Goal: Transaction & Acquisition: Purchase product/service

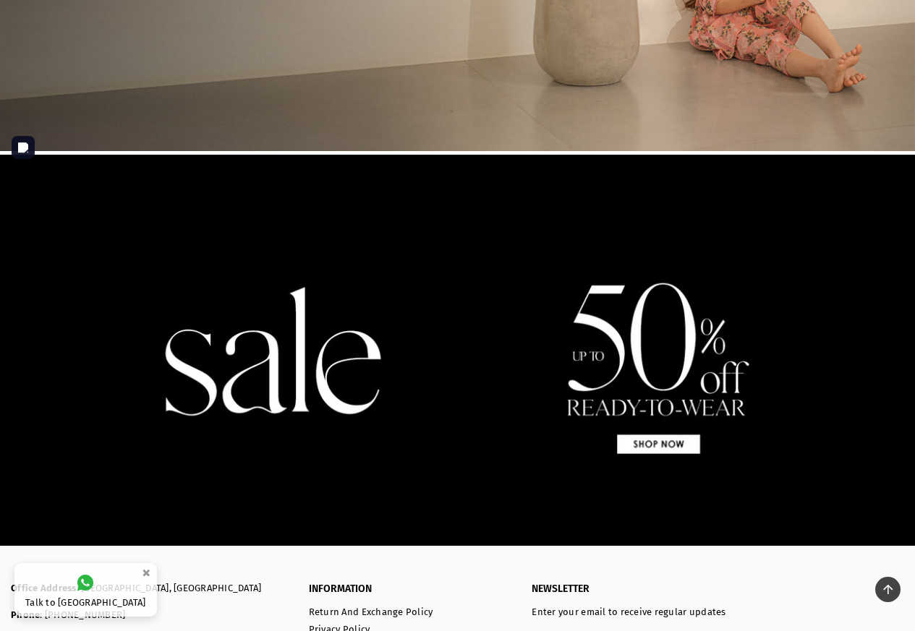
scroll to position [1193, 0]
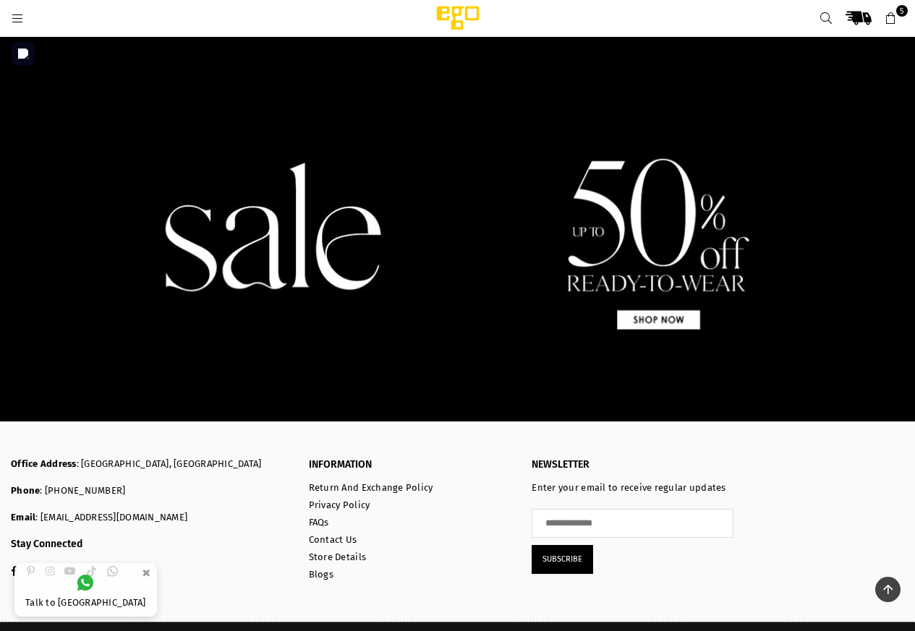
click at [690, 241] on img at bounding box center [457, 225] width 915 height 391
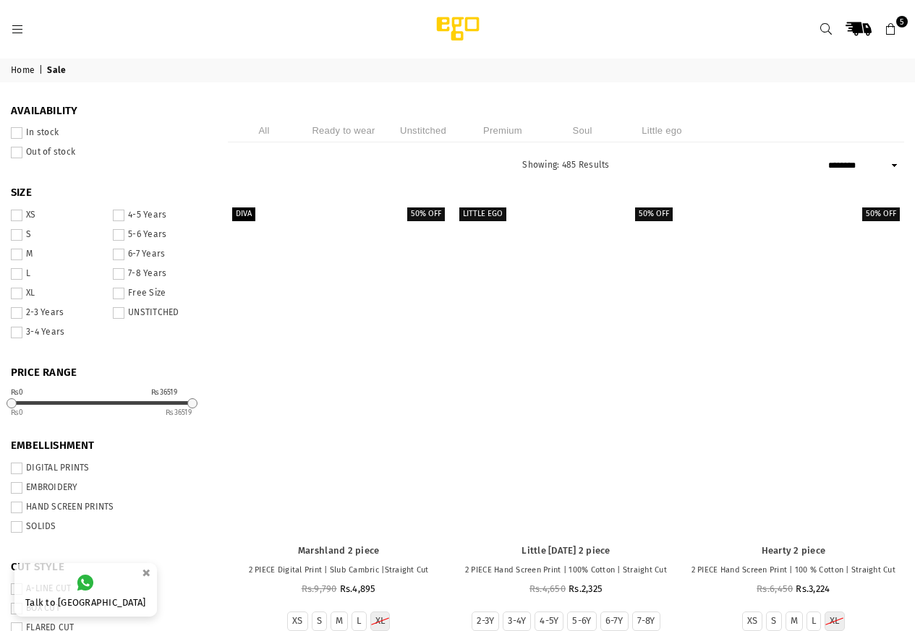
select select "******"
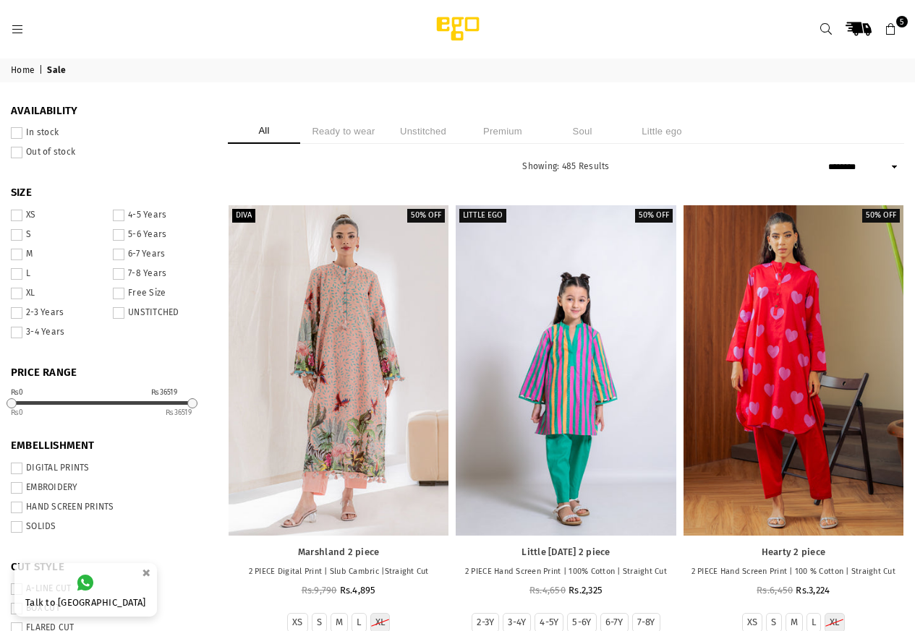
click at [22, 299] on span at bounding box center [17, 294] width 12 height 12
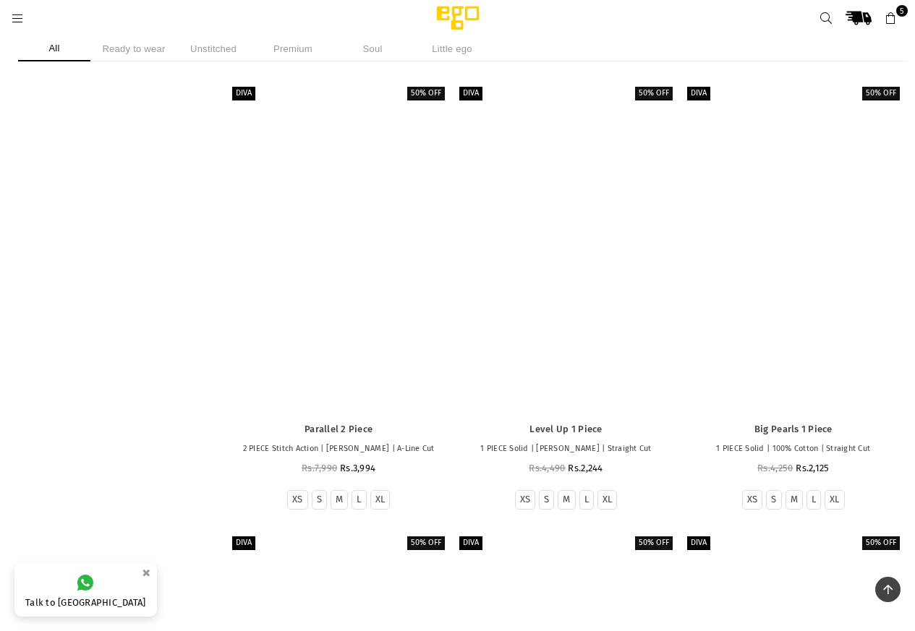
scroll to position [30871, 0]
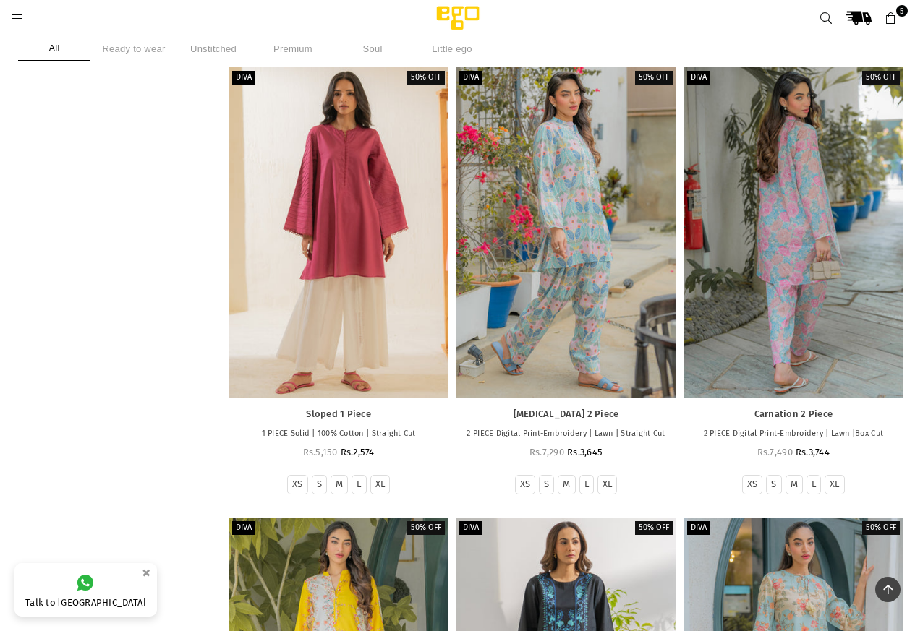
scroll to position [31353, 0]
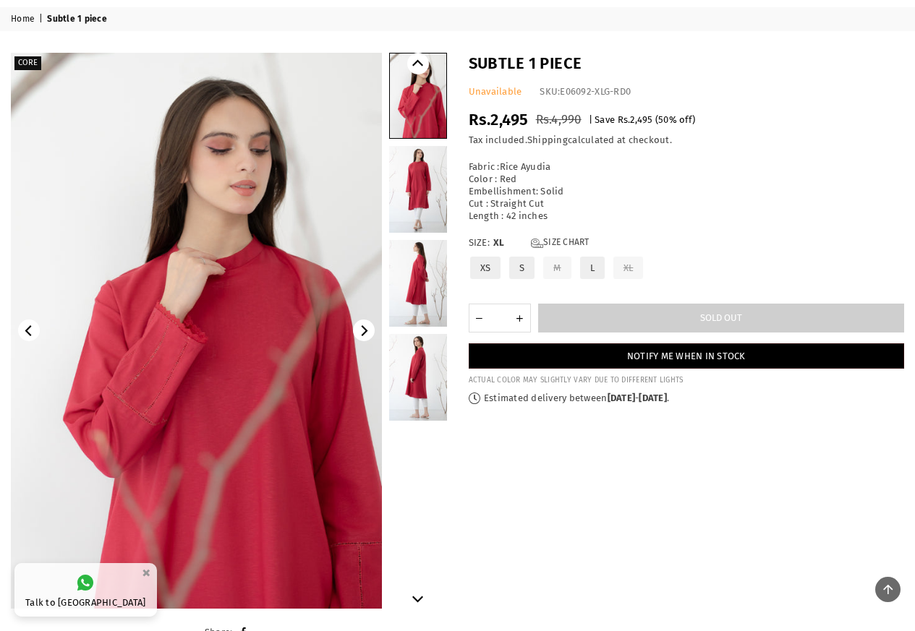
scroll to position [36, 0]
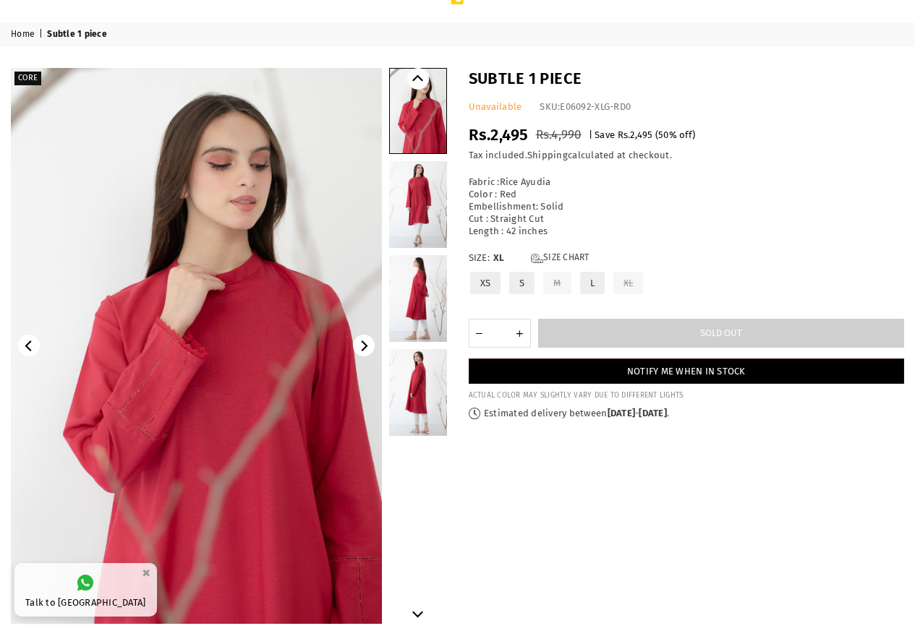
click at [427, 205] on link at bounding box center [418, 204] width 58 height 87
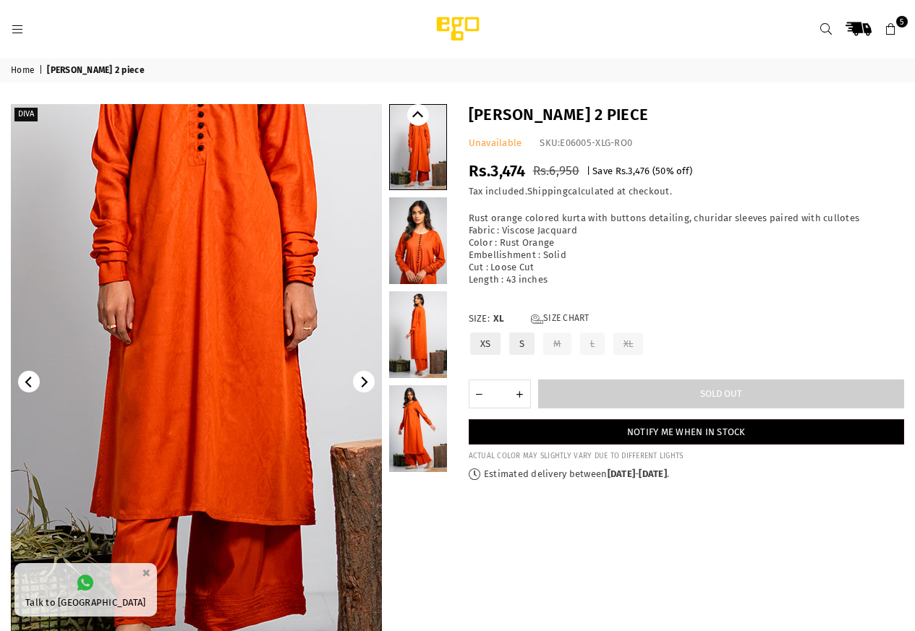
scroll to position [72, 0]
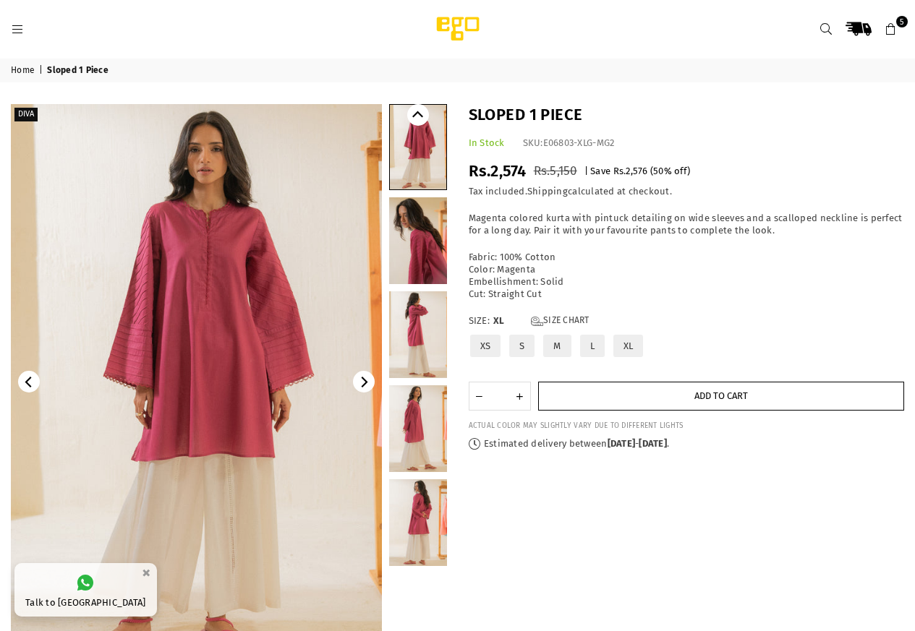
click at [694, 401] on span "Add to cart" at bounding box center [721, 396] width 54 height 11
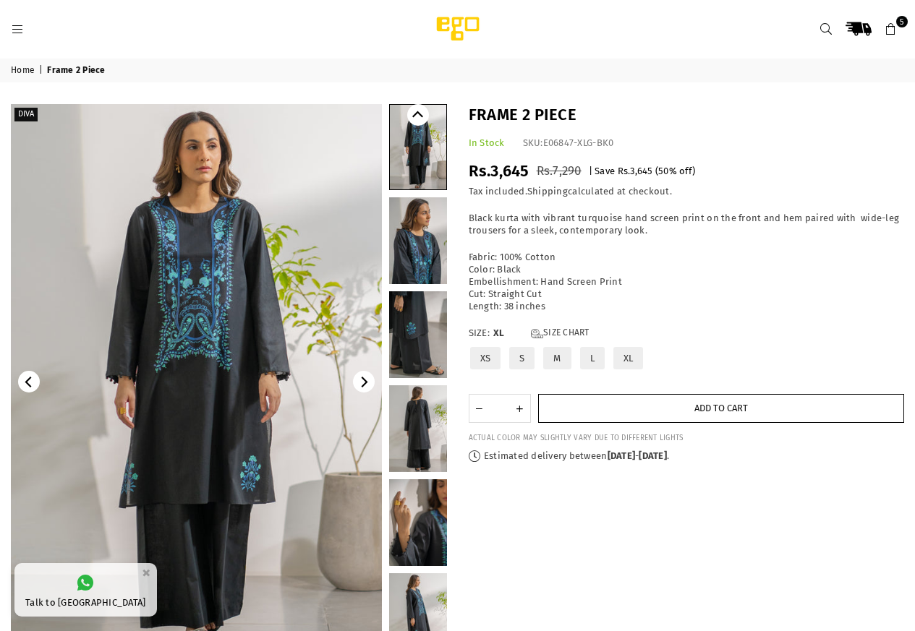
click at [680, 423] on button "Add to cart" at bounding box center [721, 408] width 367 height 29
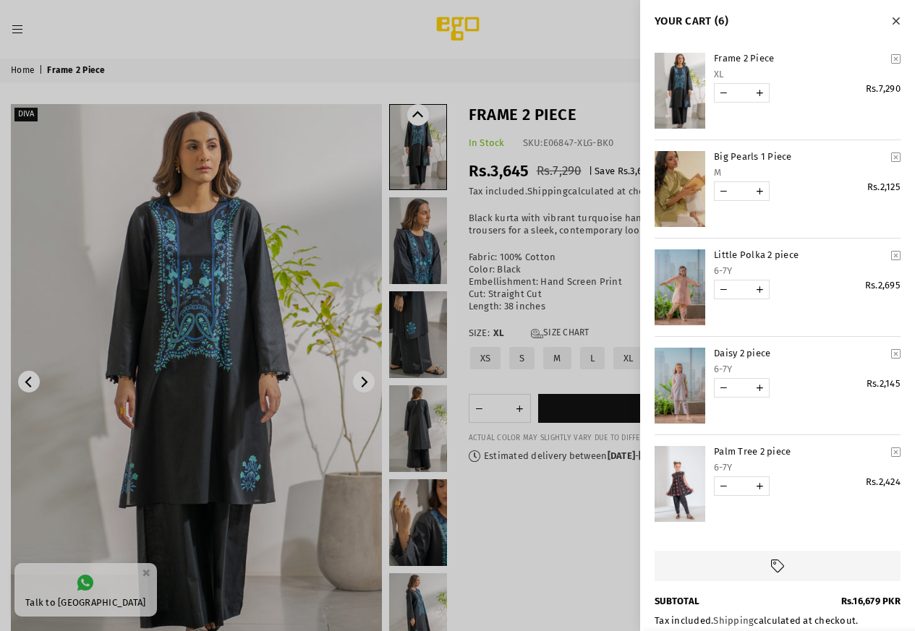
click at [240, 46] on div at bounding box center [457, 315] width 915 height 631
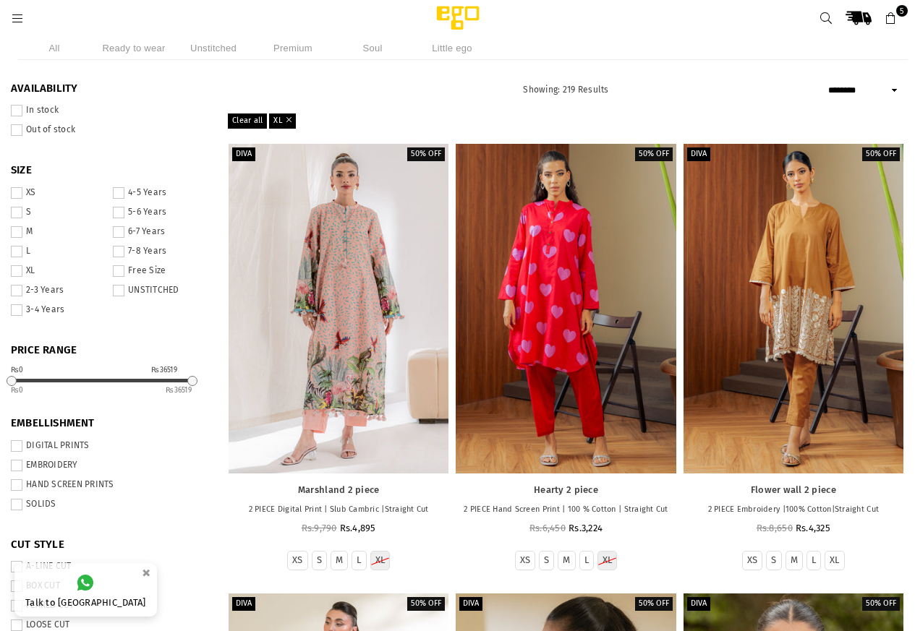
select select "******"
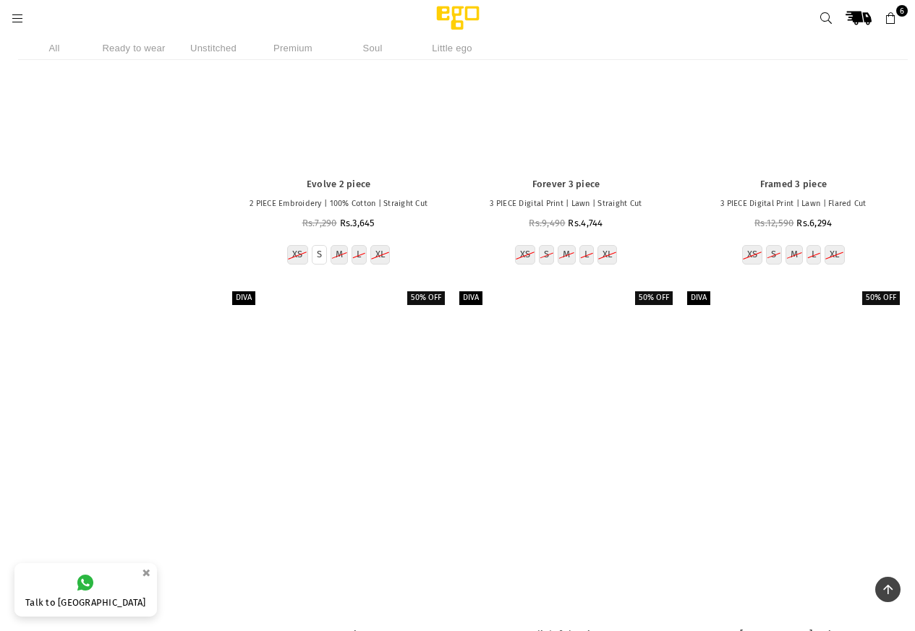
scroll to position [32499, 0]
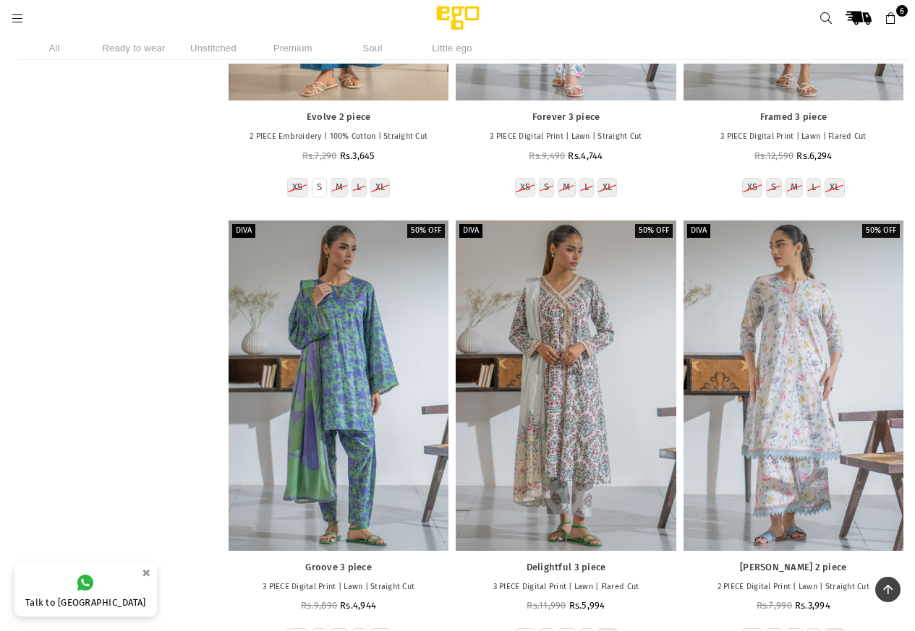
click at [137, 50] on li "Ready to wear" at bounding box center [134, 48] width 72 height 24
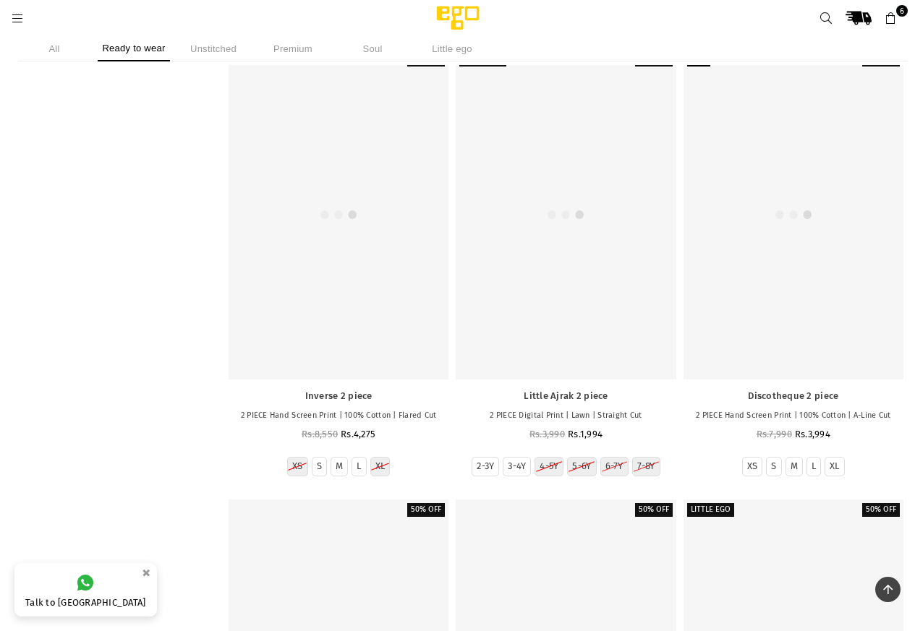
scroll to position [12807, 0]
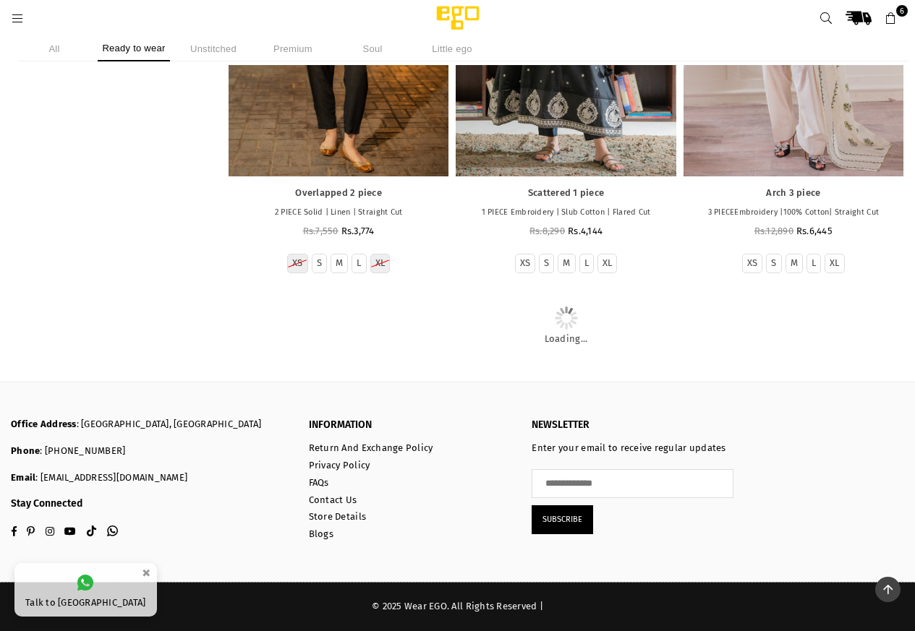
click at [137, 50] on li "Ready to wear" at bounding box center [134, 48] width 72 height 25
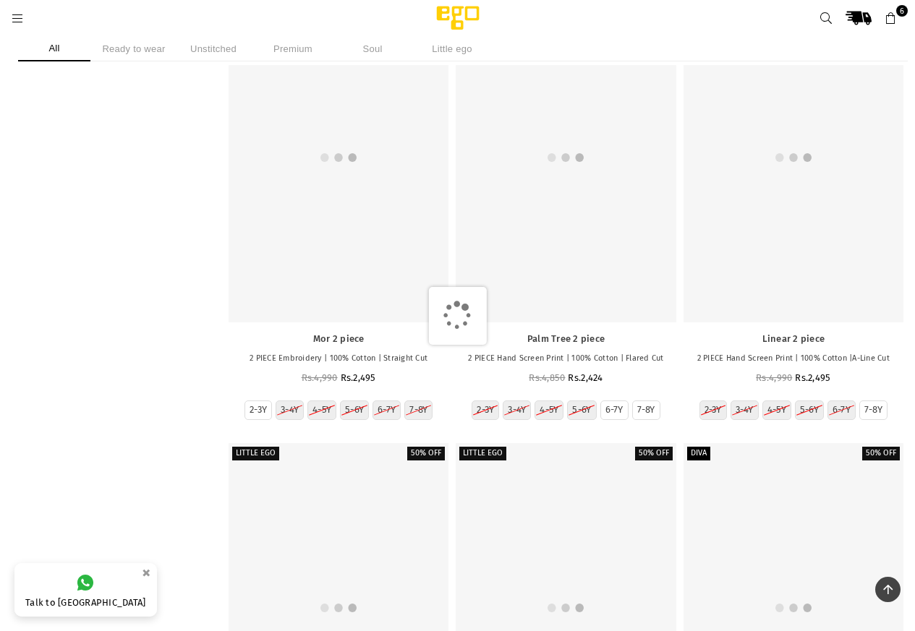
scroll to position [16090, 0]
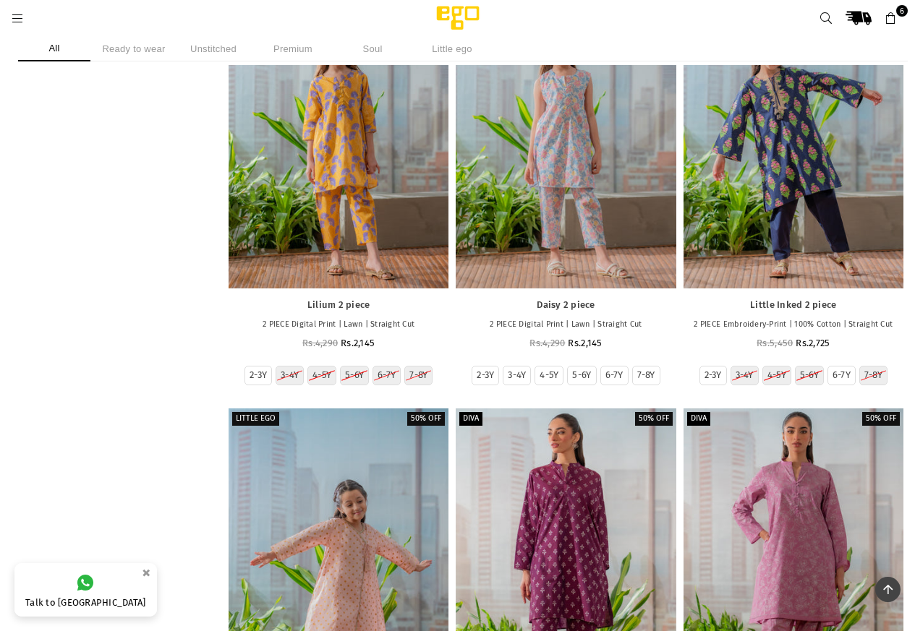
scroll to position [28814, 0]
click at [591, 381] on label "5-6Y" at bounding box center [581, 375] width 19 height 12
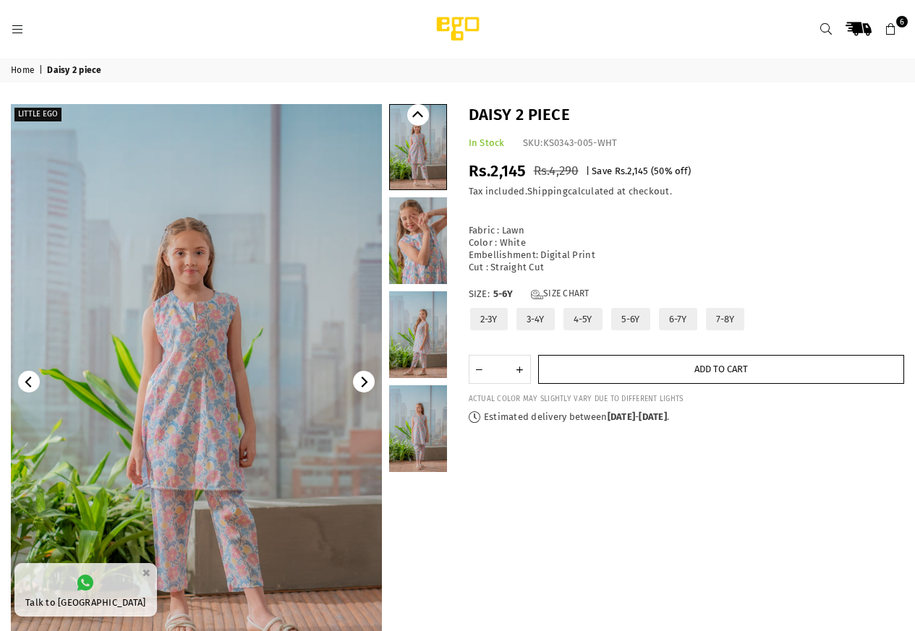
click at [636, 384] on button "Add to cart" at bounding box center [721, 369] width 367 height 29
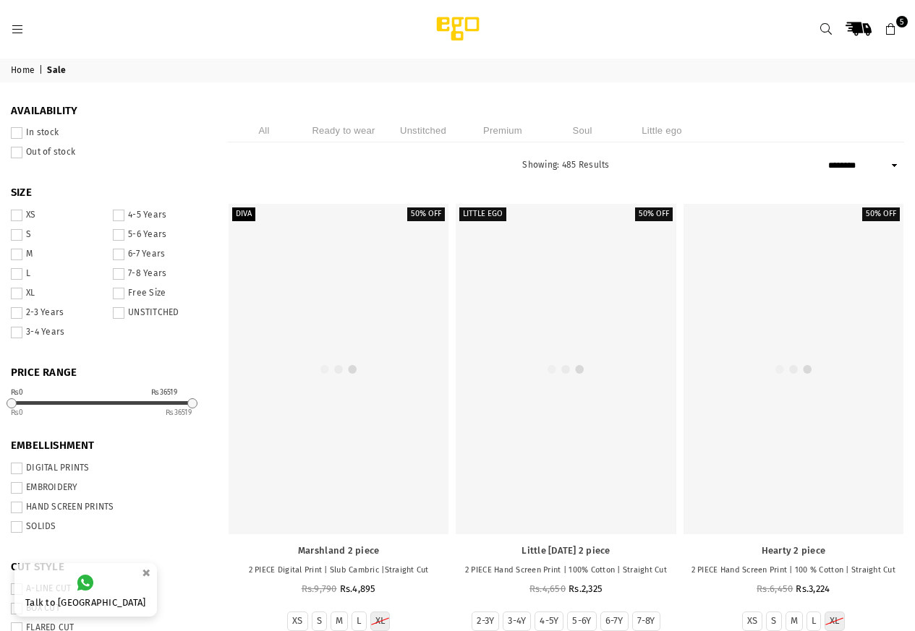
select select "******"
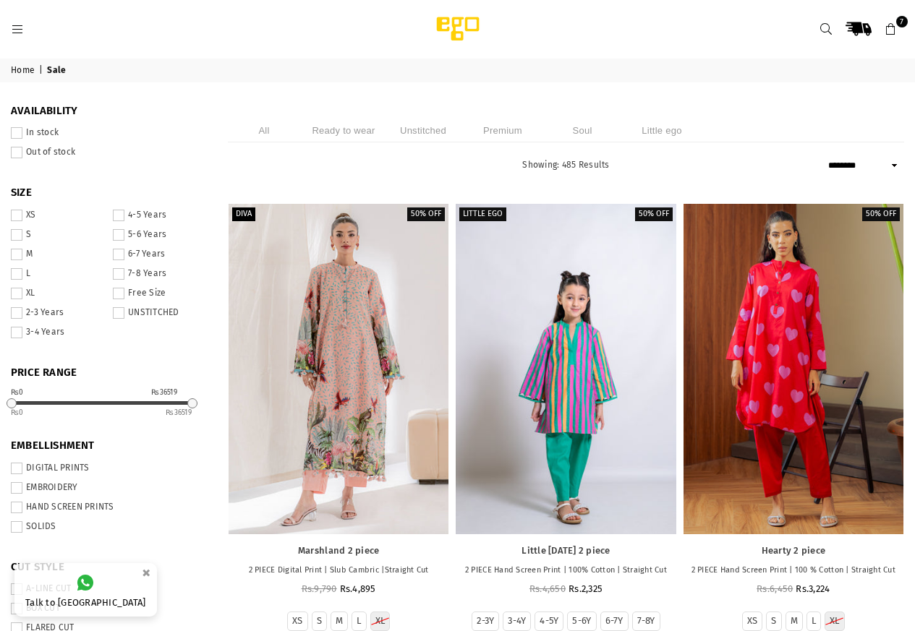
click at [155, 241] on label "5-6 Years" at bounding box center [159, 235] width 93 height 12
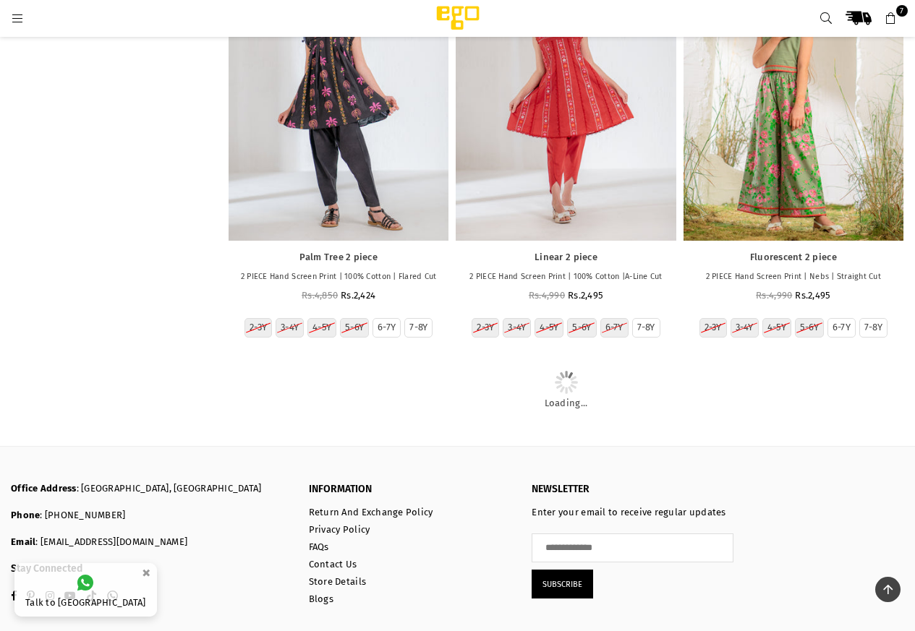
scroll to position [3001, 0]
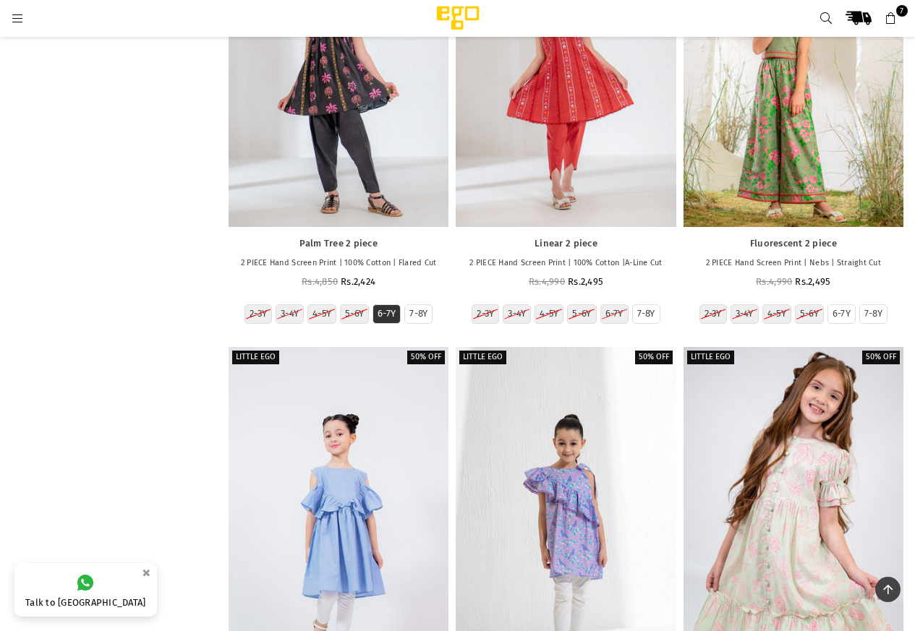
click at [396, 320] on label "6-7Y" at bounding box center [387, 314] width 18 height 12
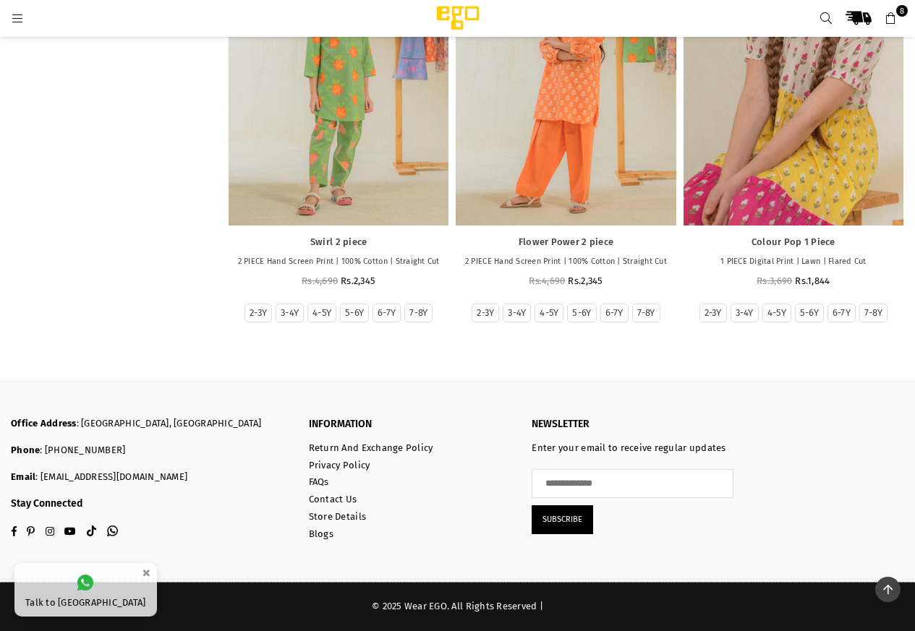
scroll to position [12906, 0]
click at [809, 320] on label "5-6Y" at bounding box center [809, 313] width 19 height 12
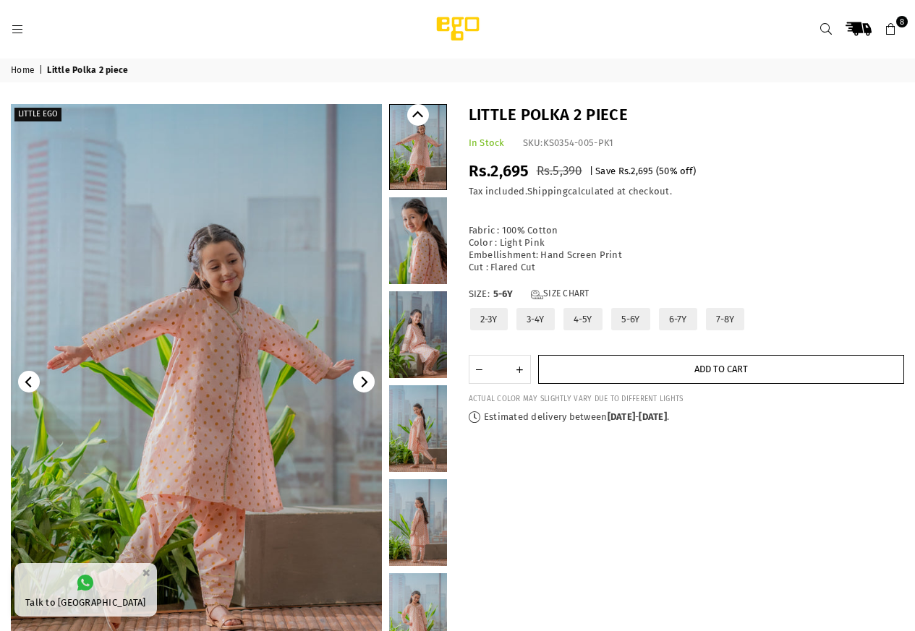
click at [582, 380] on button "Add to cart" at bounding box center [721, 369] width 367 height 29
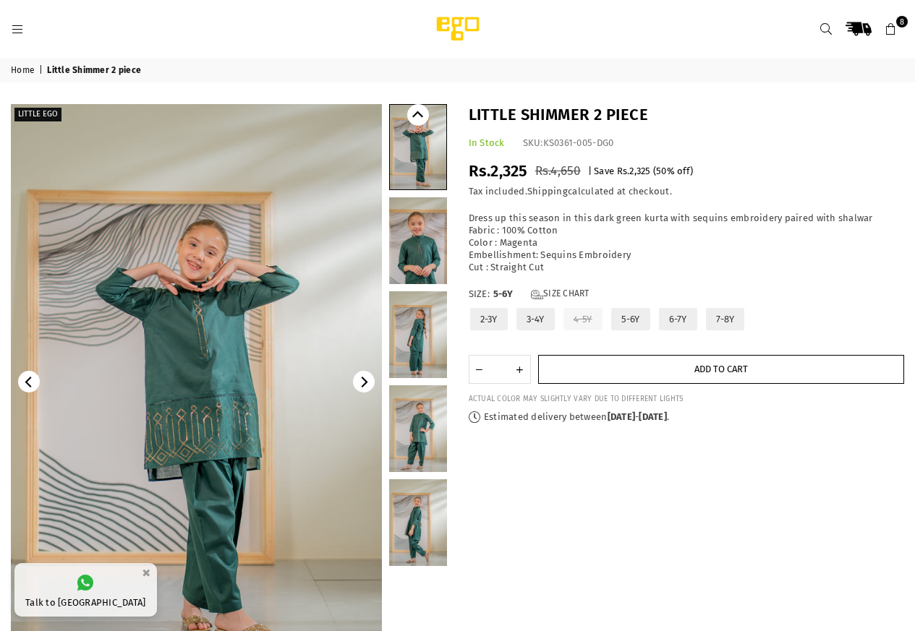
click at [633, 384] on button "Add to cart" at bounding box center [721, 369] width 367 height 29
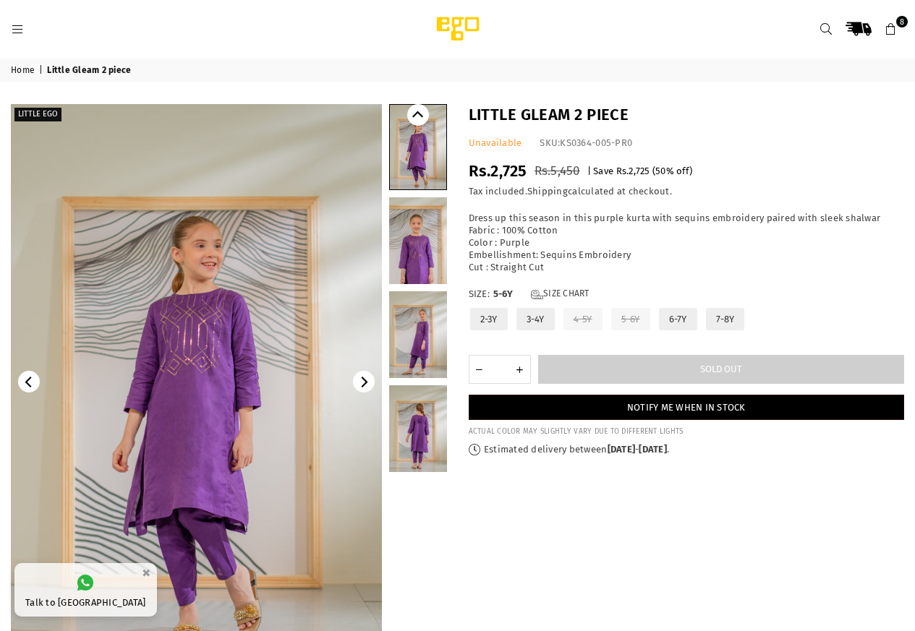
click at [694, 332] on label "6-7Y" at bounding box center [677, 319] width 41 height 25
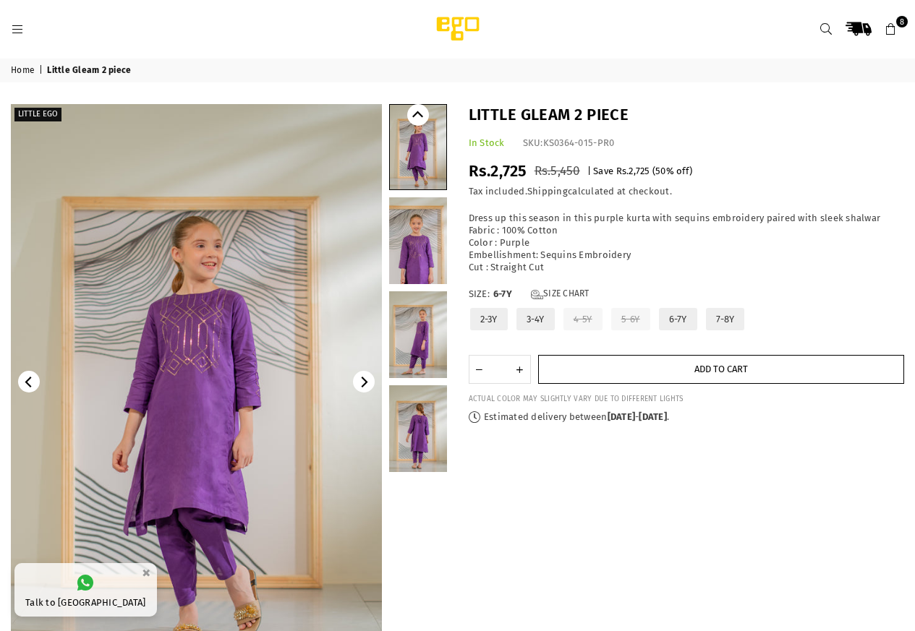
click at [667, 384] on button "Add to cart" at bounding box center [721, 369] width 367 height 29
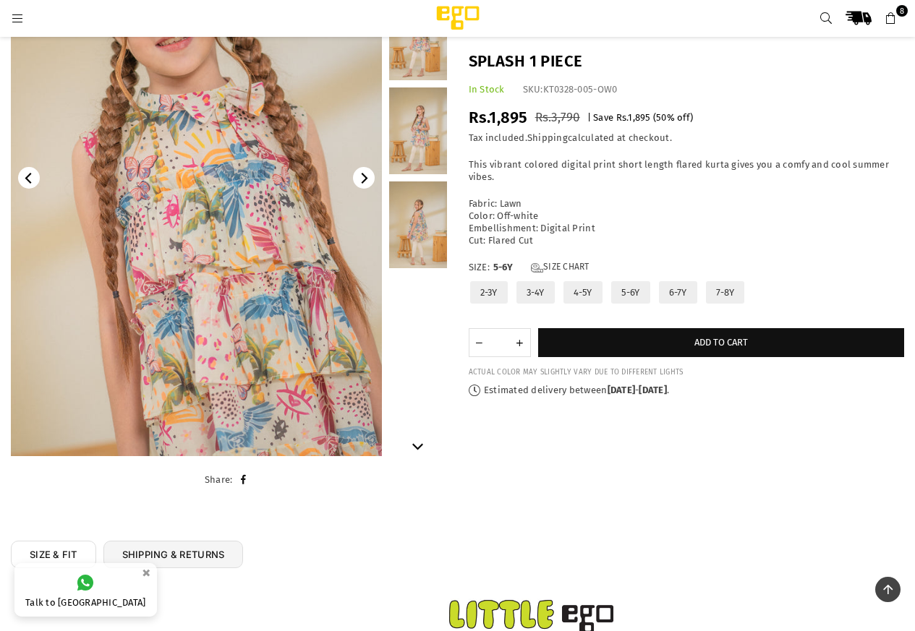
scroll to position [181, 0]
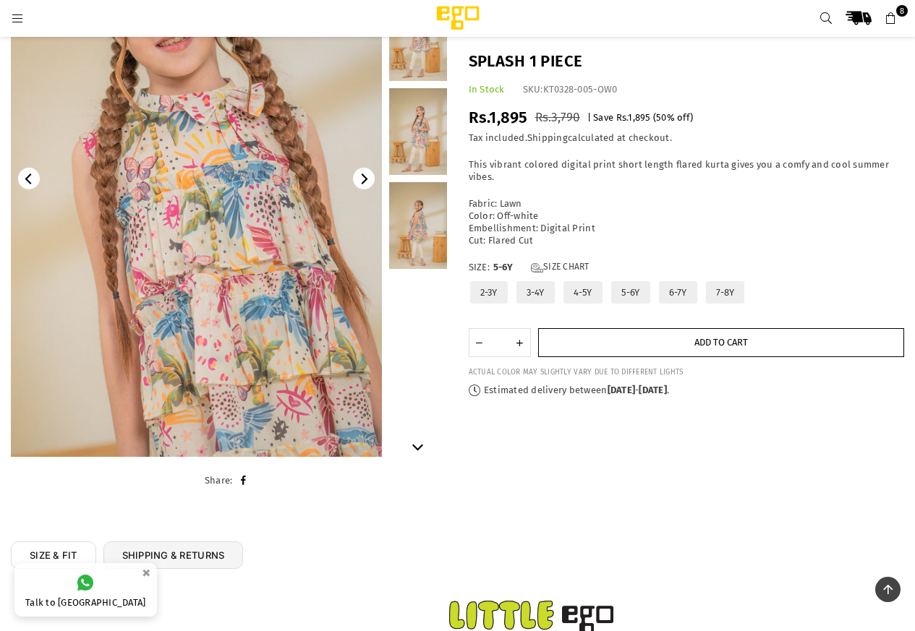
click at [681, 357] on button "Add to cart" at bounding box center [721, 342] width 367 height 29
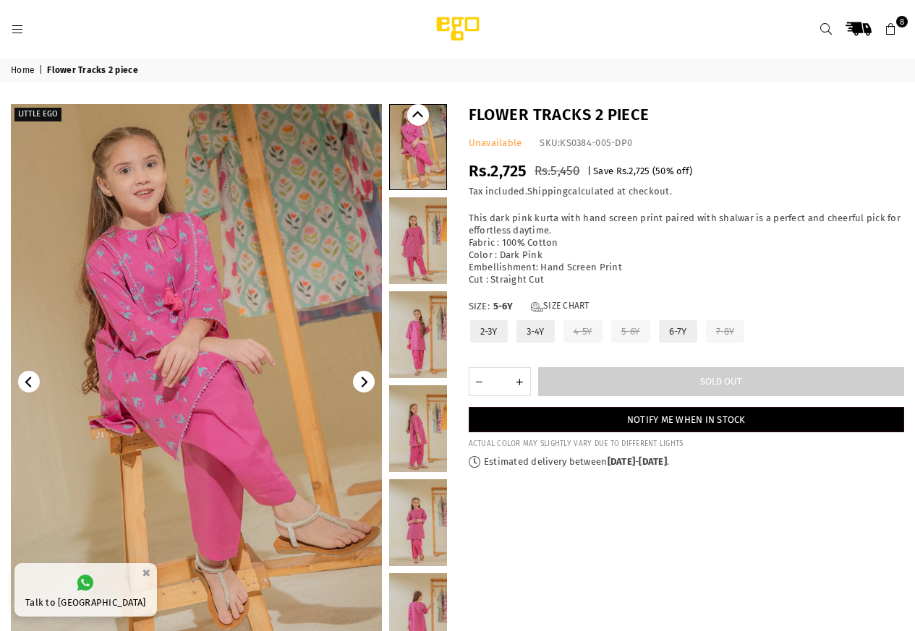
click at [699, 341] on label "6-7Y" at bounding box center [677, 331] width 41 height 25
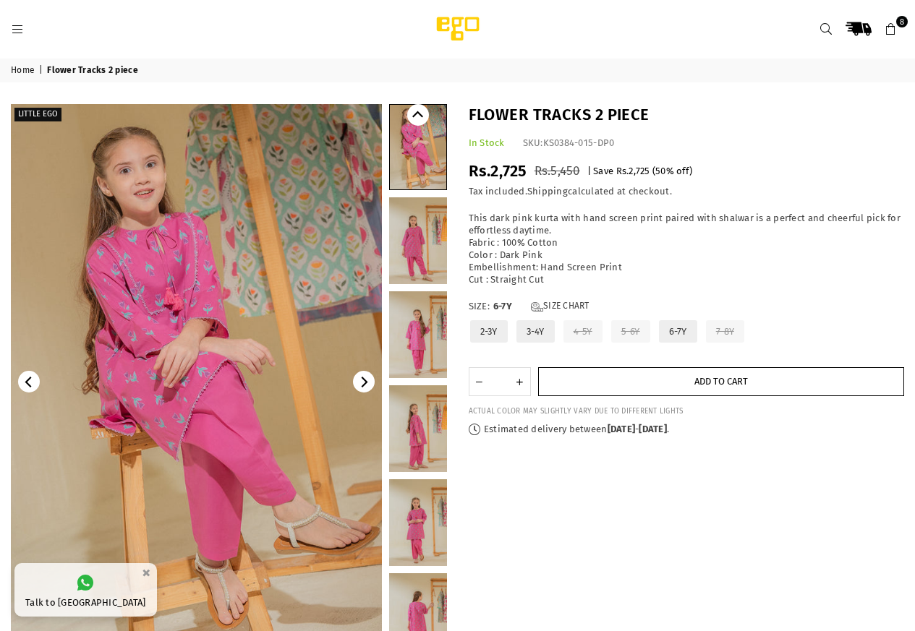
click at [699, 387] on span "Add to cart" at bounding box center [721, 381] width 54 height 11
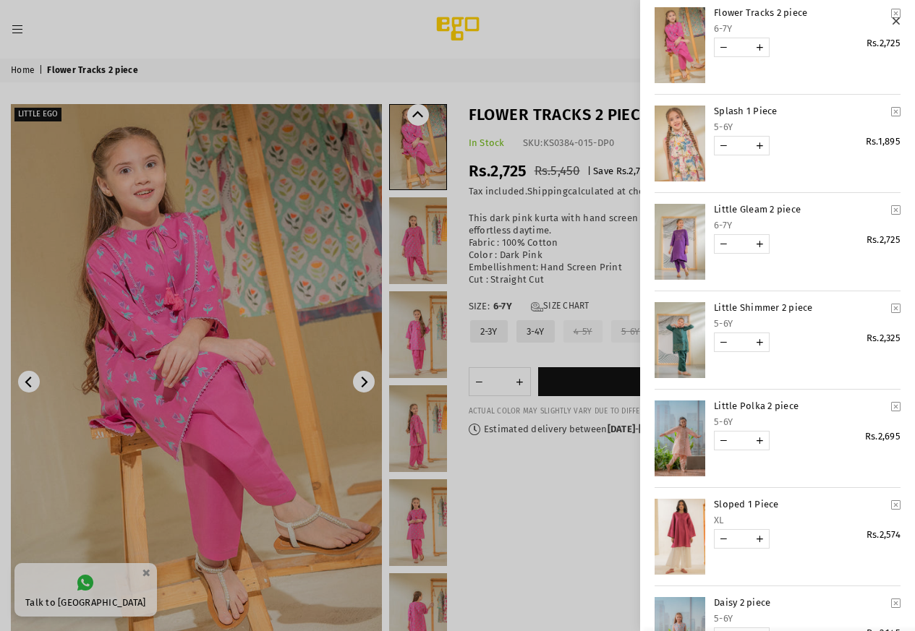
scroll to position [72, 0]
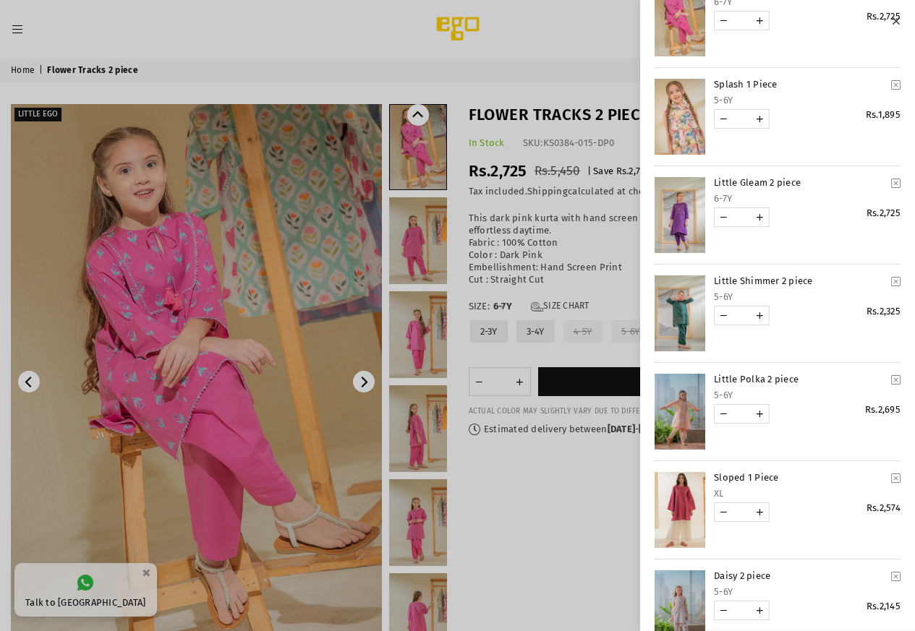
click at [891, 184] on icon "YOUR CART" at bounding box center [895, 183] width 9 height 11
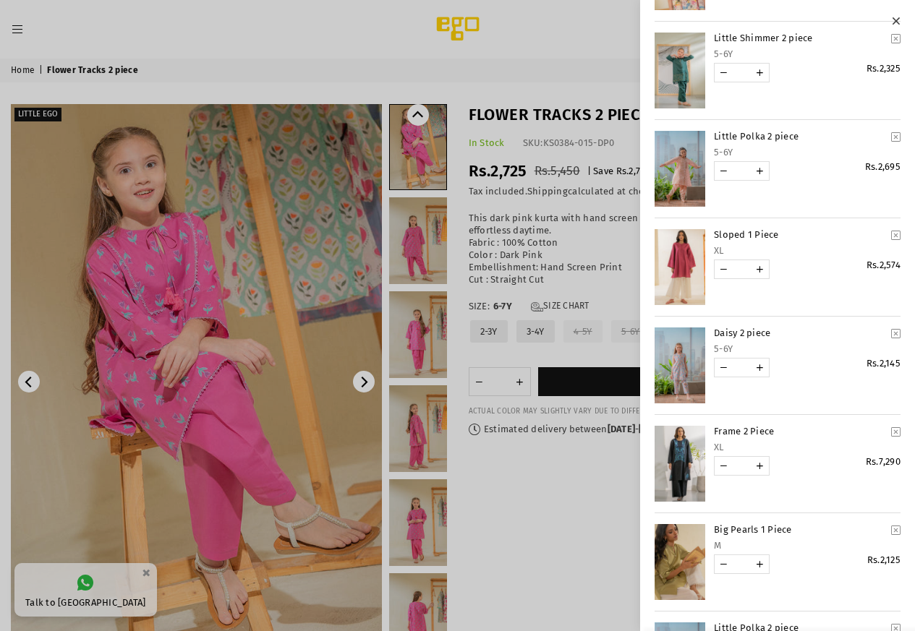
scroll to position [289, 0]
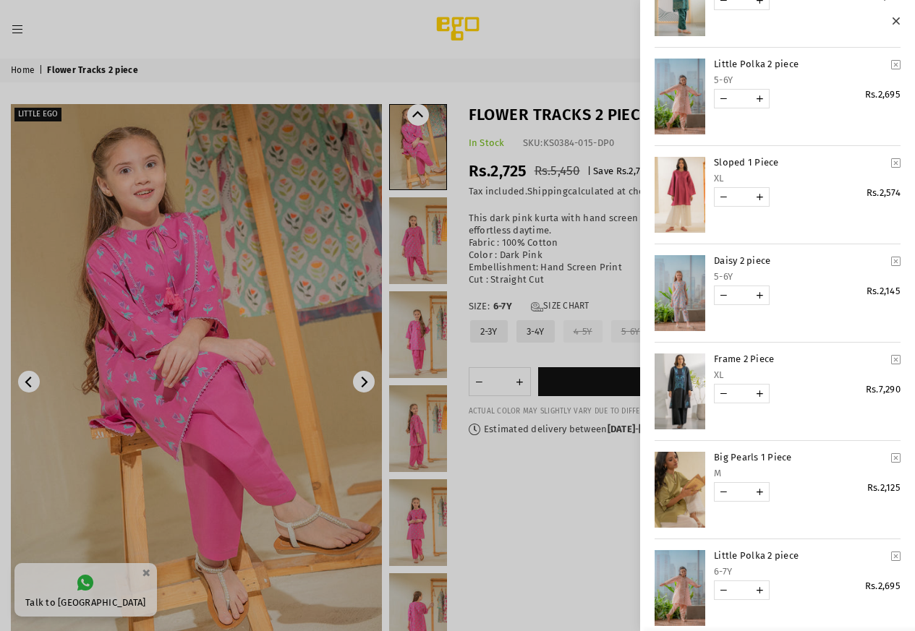
click at [725, 398] on link "YOUR CART" at bounding box center [724, 394] width 18 height 18
type input "*"
click at [891, 461] on icon "YOUR CART" at bounding box center [895, 458] width 9 height 11
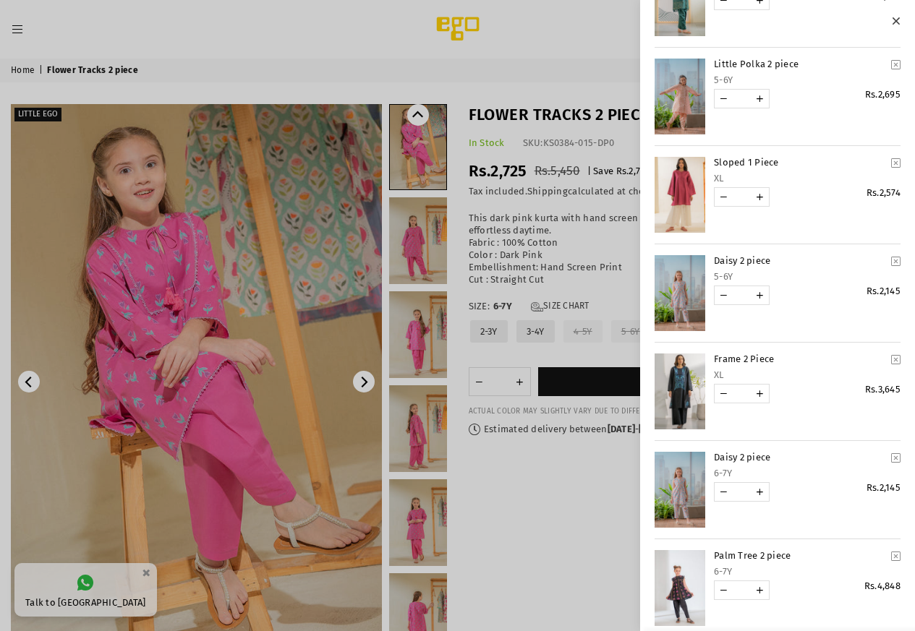
click at [891, 461] on icon "YOUR CART" at bounding box center [895, 458] width 9 height 11
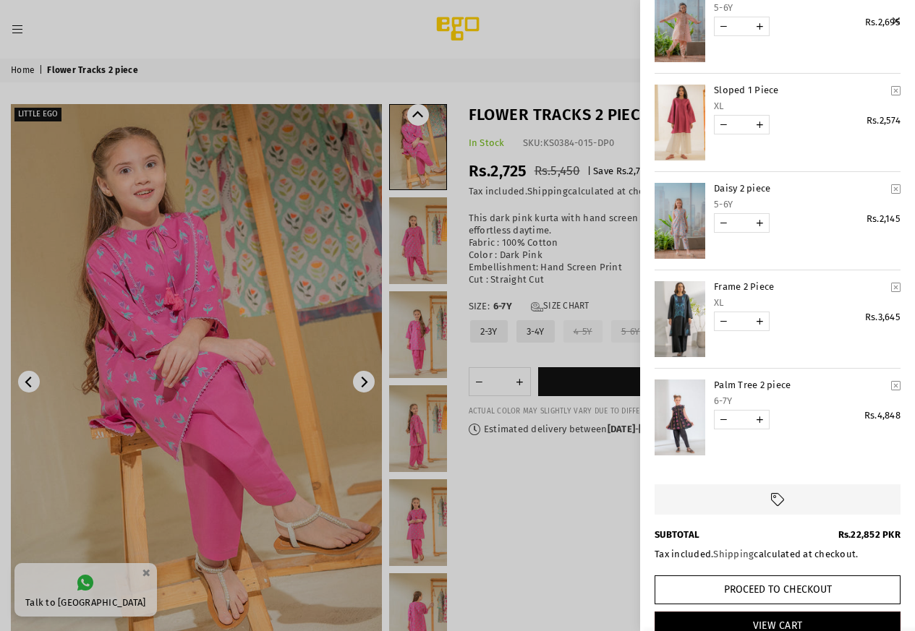
scroll to position [409, 0]
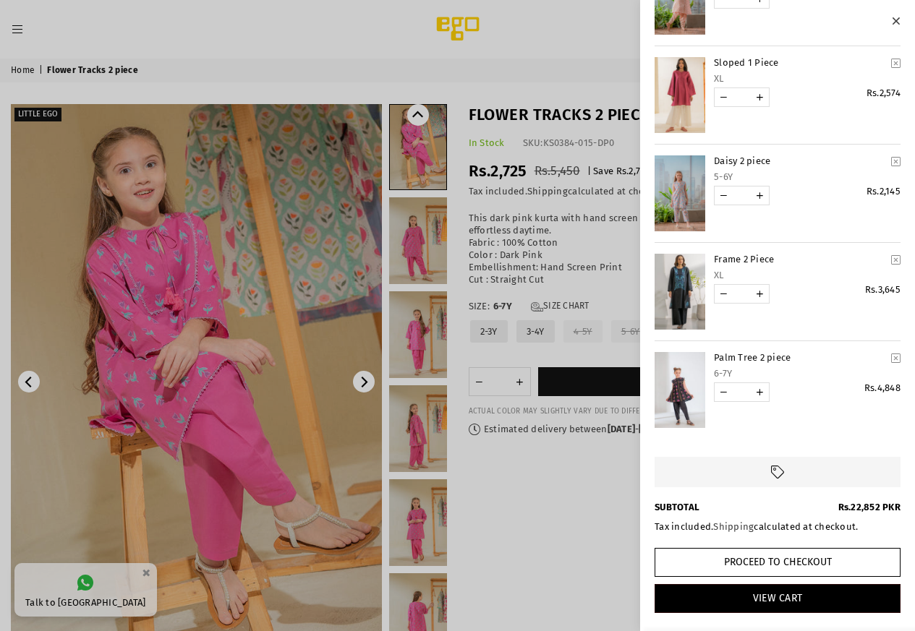
click at [729, 383] on link "YOUR CART" at bounding box center [724, 392] width 18 height 18
type input "*"
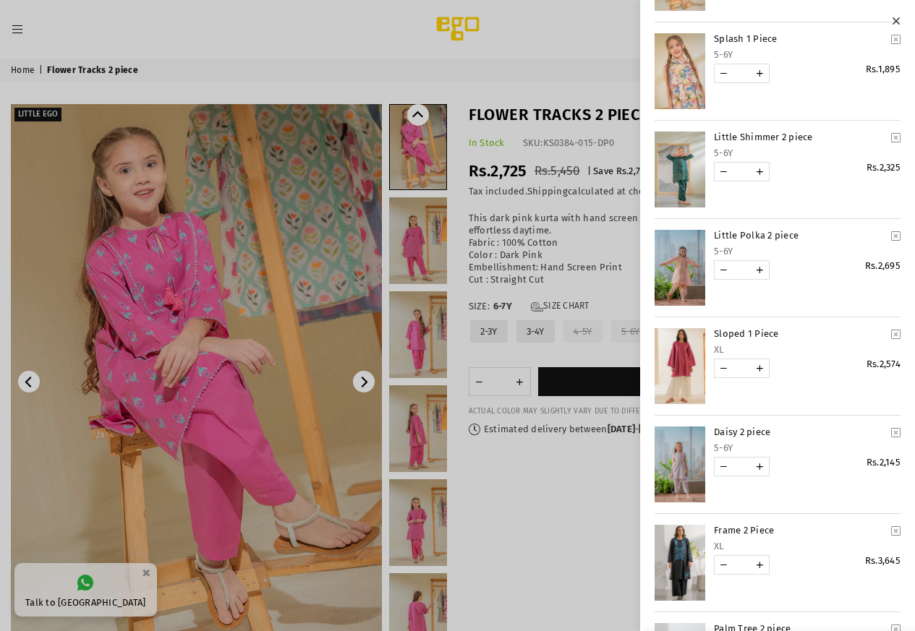
scroll to position [145, 0]
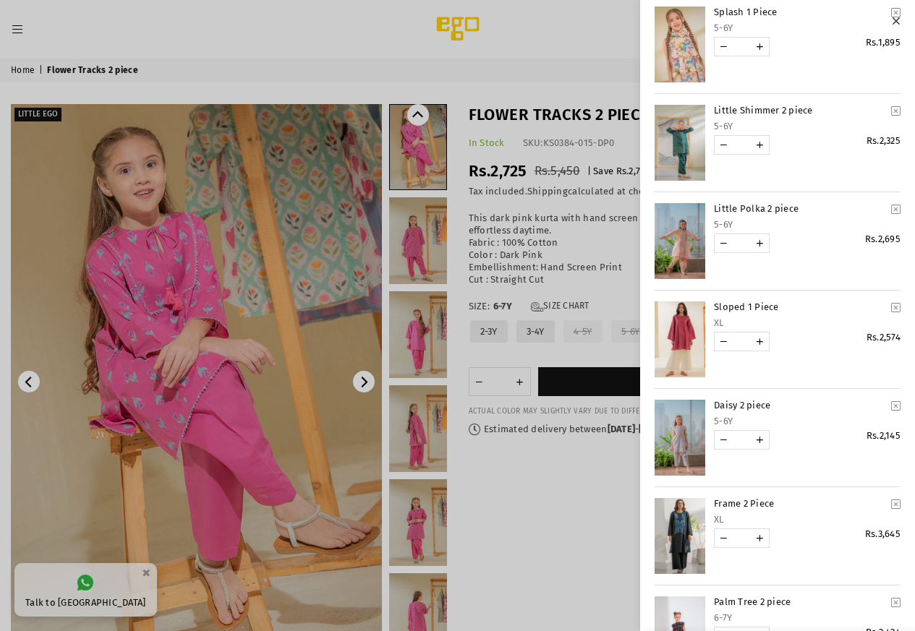
click at [891, 208] on icon "YOUR CART" at bounding box center [895, 209] width 9 height 11
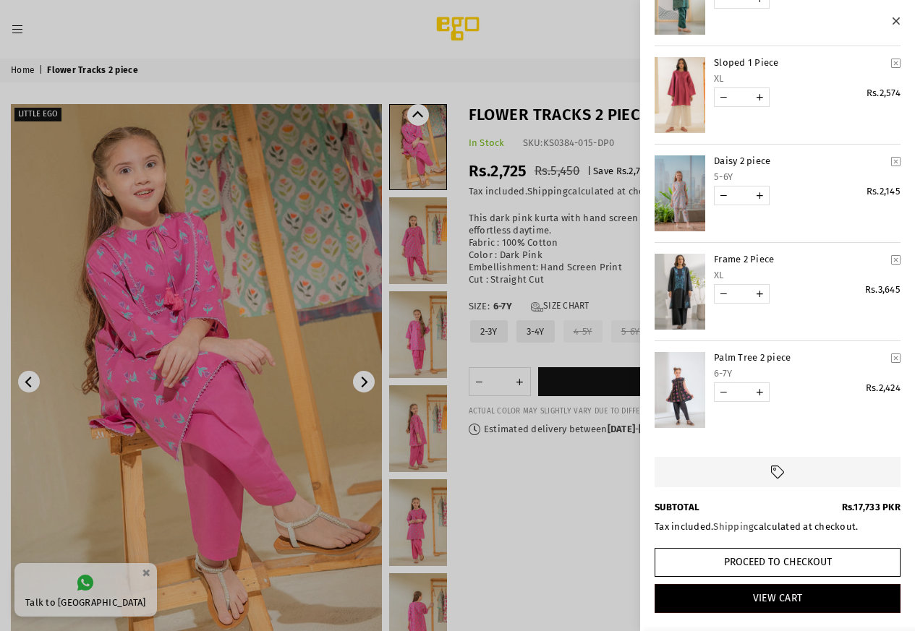
scroll to position [311, 0]
click at [891, 353] on icon "YOUR CART" at bounding box center [895, 358] width 9 height 11
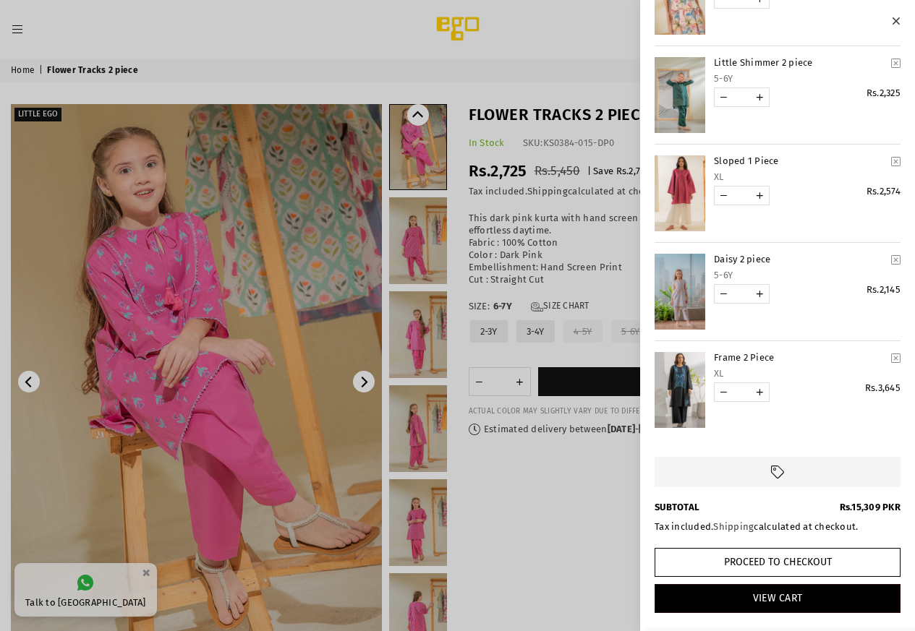
scroll to position [0, 0]
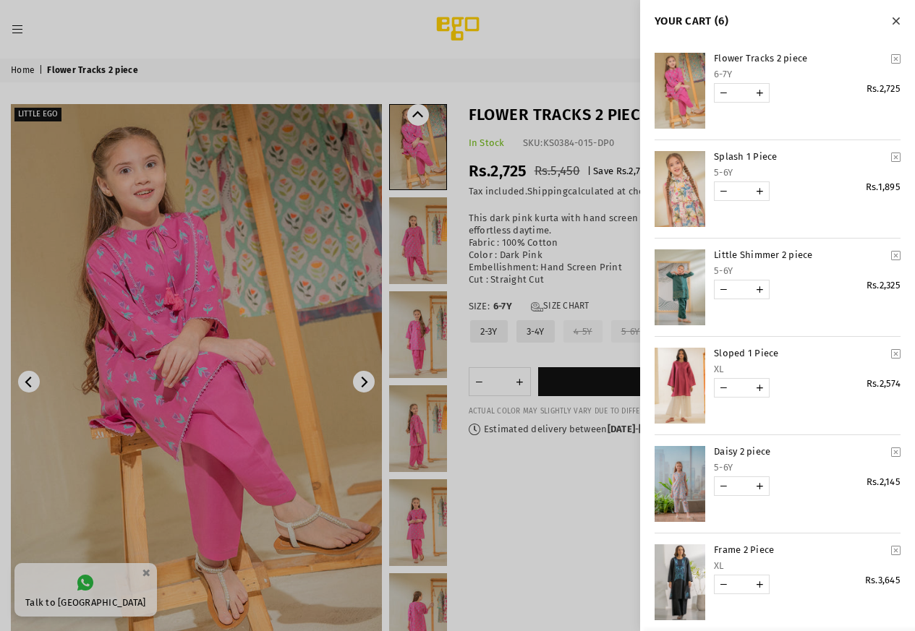
click at [891, 161] on icon "YOUR CART" at bounding box center [895, 157] width 9 height 11
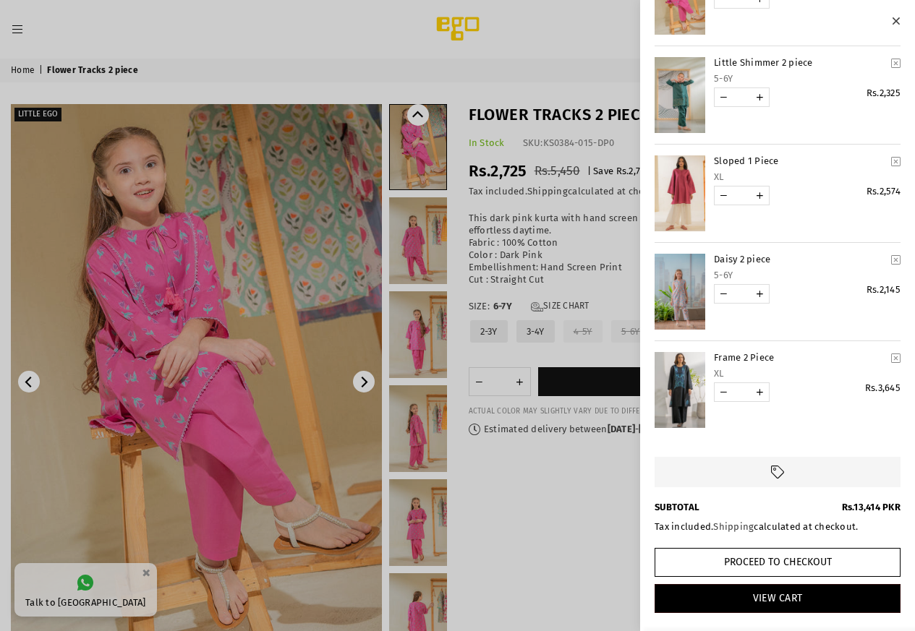
scroll to position [42, 0]
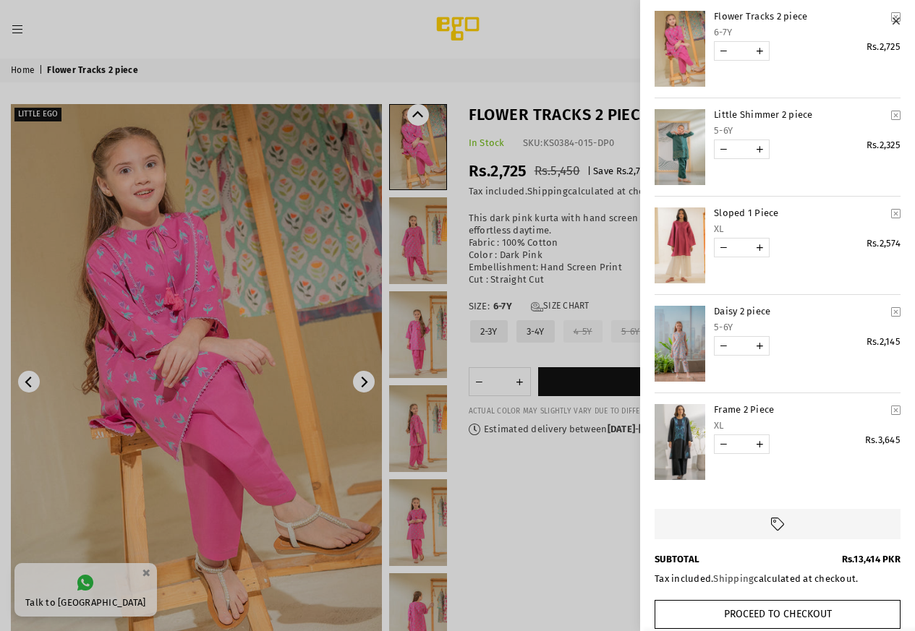
click at [891, 315] on icon "YOUR CART" at bounding box center [895, 312] width 9 height 11
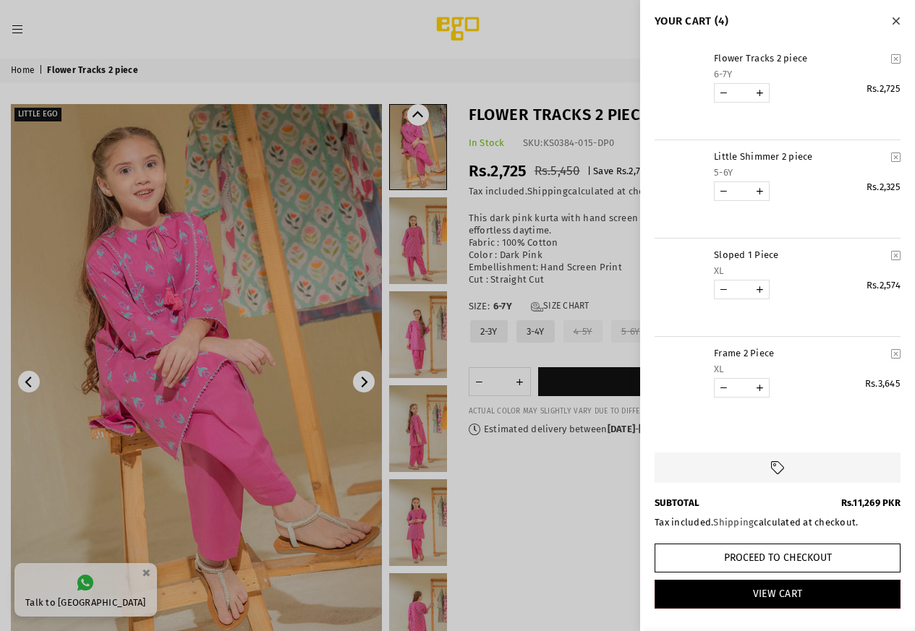
scroll to position [16, 0]
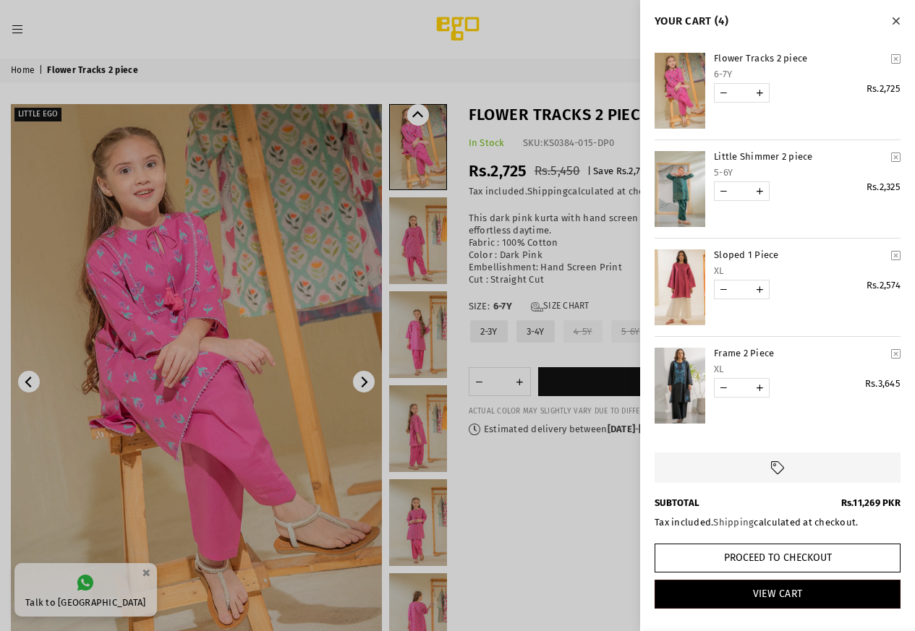
click at [320, 40] on div at bounding box center [457, 315] width 915 height 631
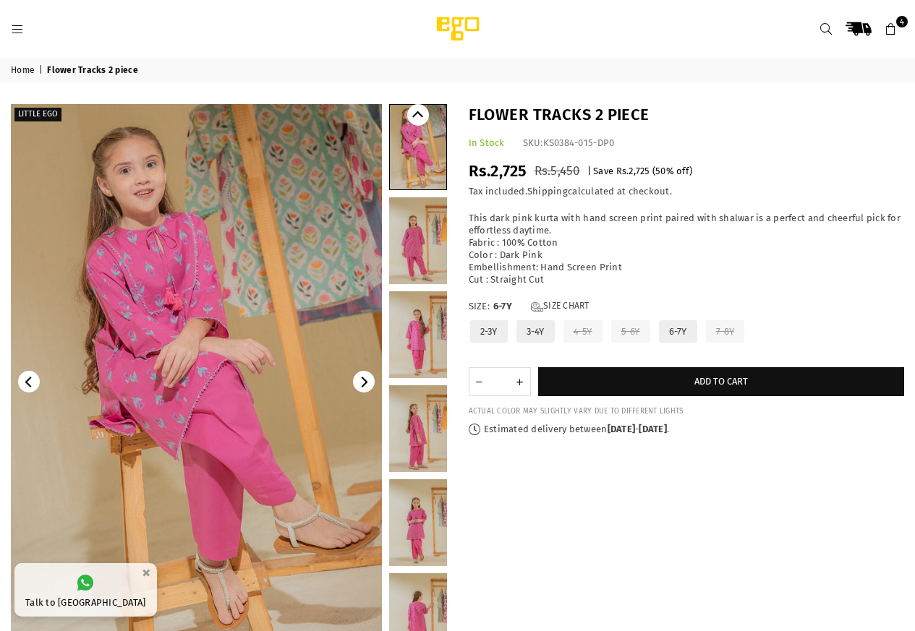
click at [19, 28] on icon at bounding box center [17, 29] width 13 height 13
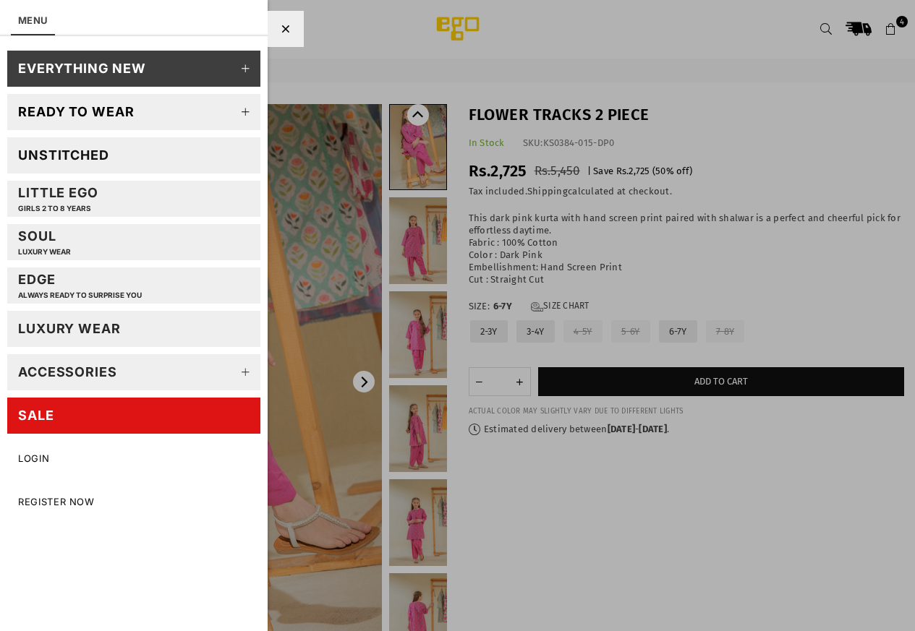
click at [246, 387] on icon at bounding box center [245, 372] width 29 height 29
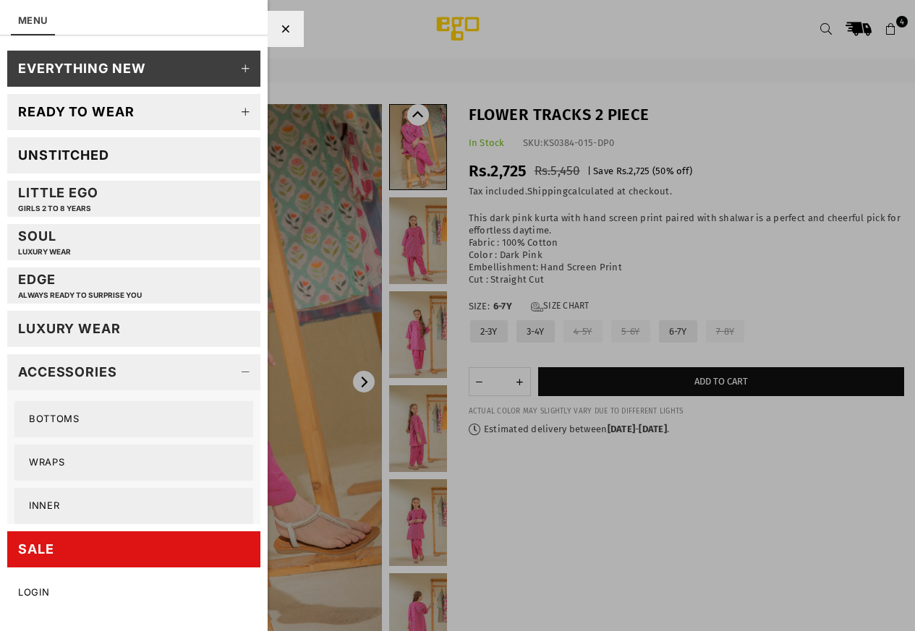
click at [56, 479] on link "Wraps" at bounding box center [133, 463] width 239 height 36
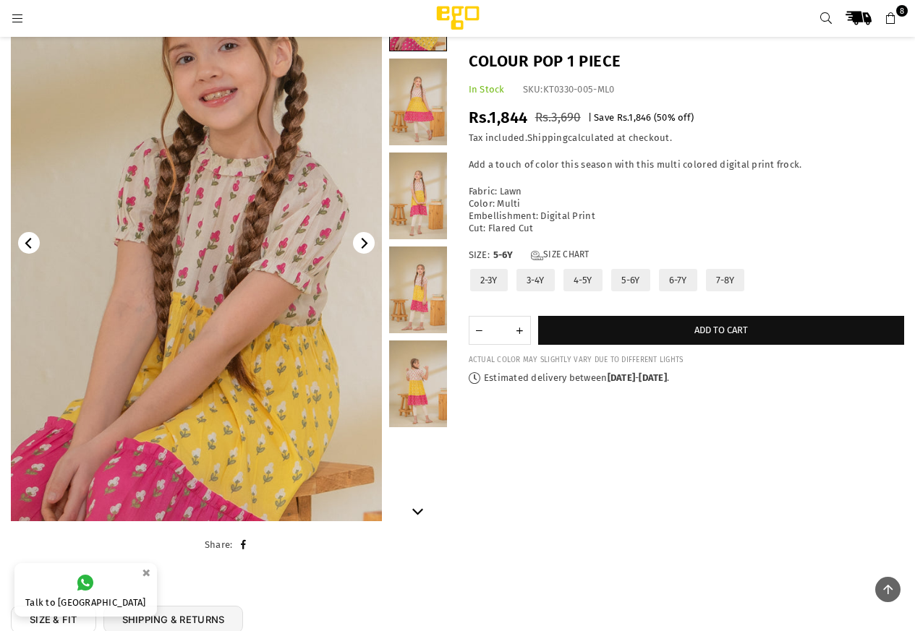
scroll to position [108, 0]
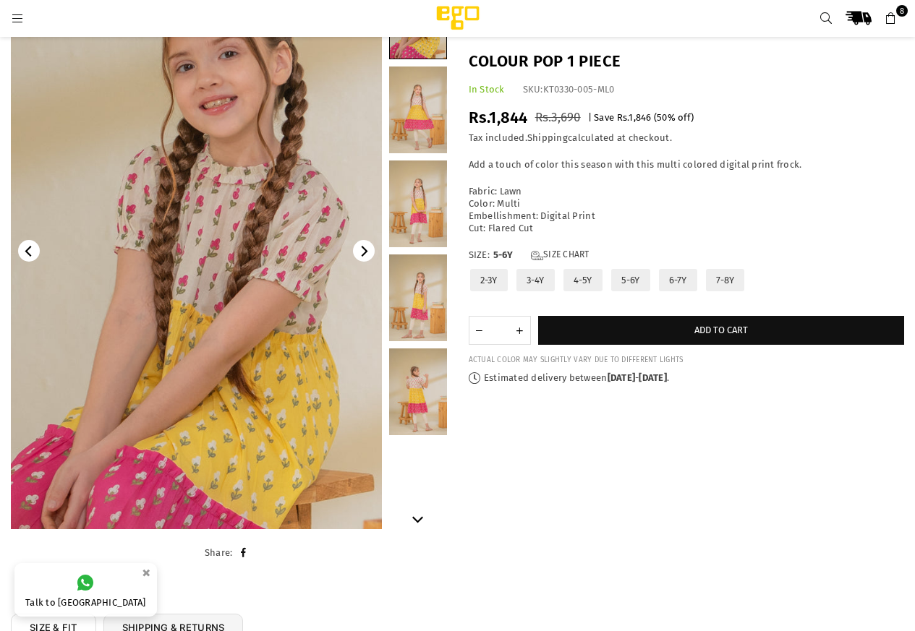
click at [404, 407] on link at bounding box center [418, 392] width 58 height 87
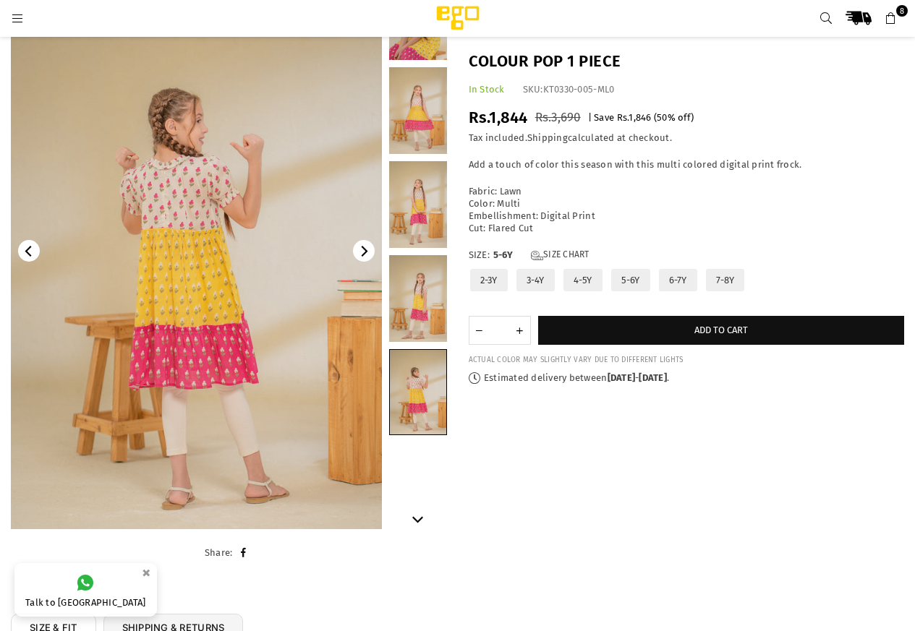
click at [414, 313] on link at bounding box center [418, 298] width 58 height 87
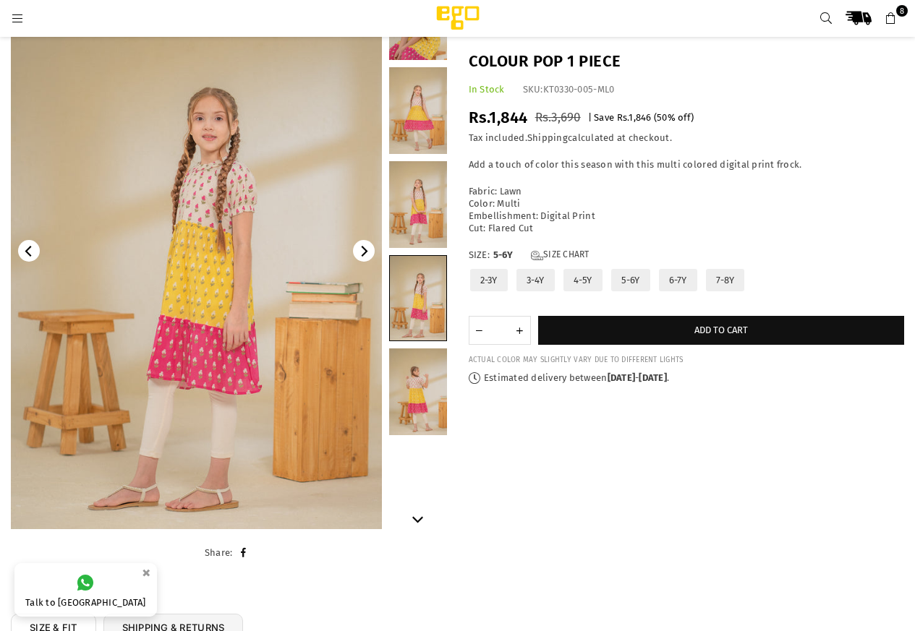
click at [422, 250] on div at bounding box center [418, 251] width 58 height 556
click at [419, 223] on link at bounding box center [418, 204] width 58 height 87
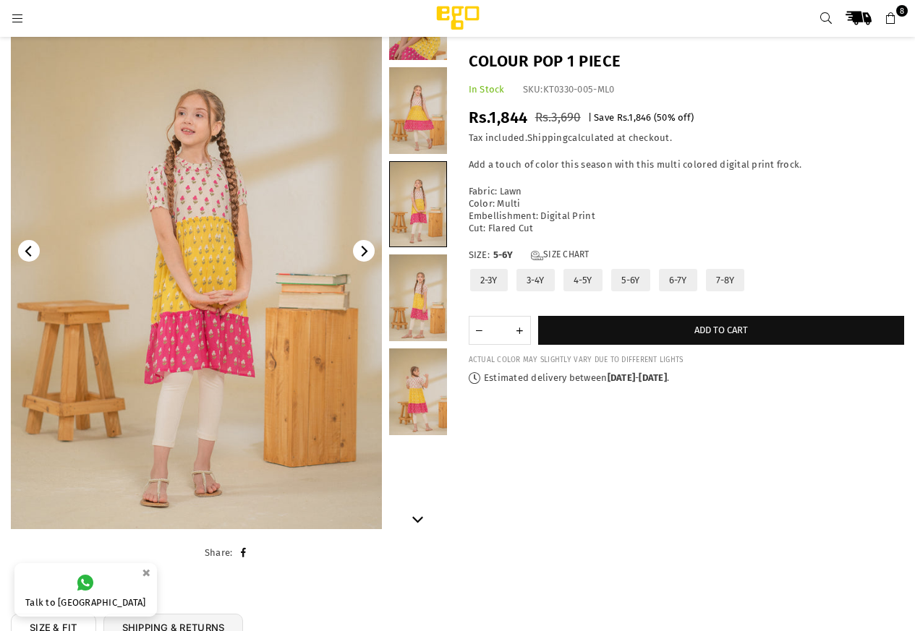
click at [417, 141] on link at bounding box center [418, 110] width 58 height 87
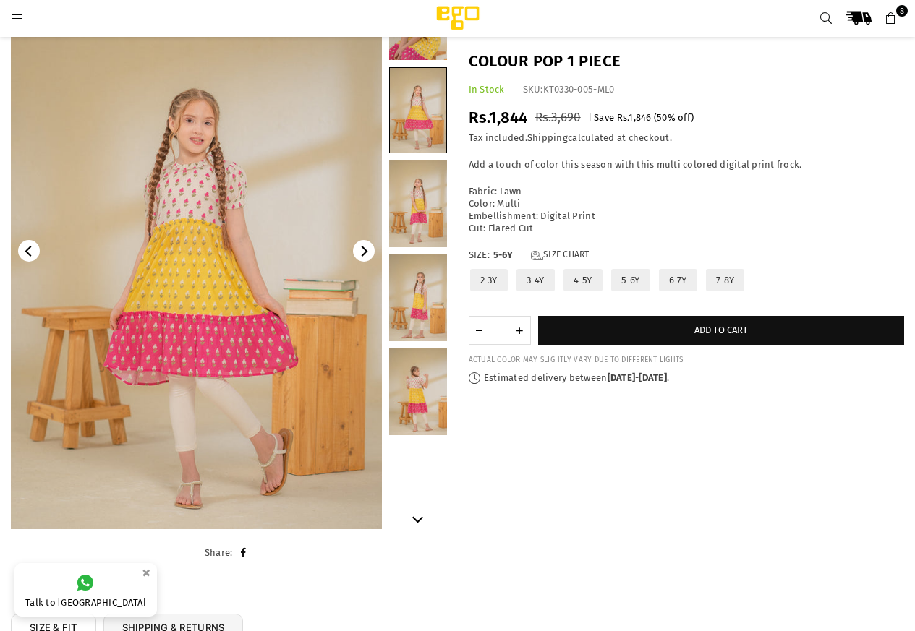
click at [435, 60] on link at bounding box center [418, 16] width 58 height 87
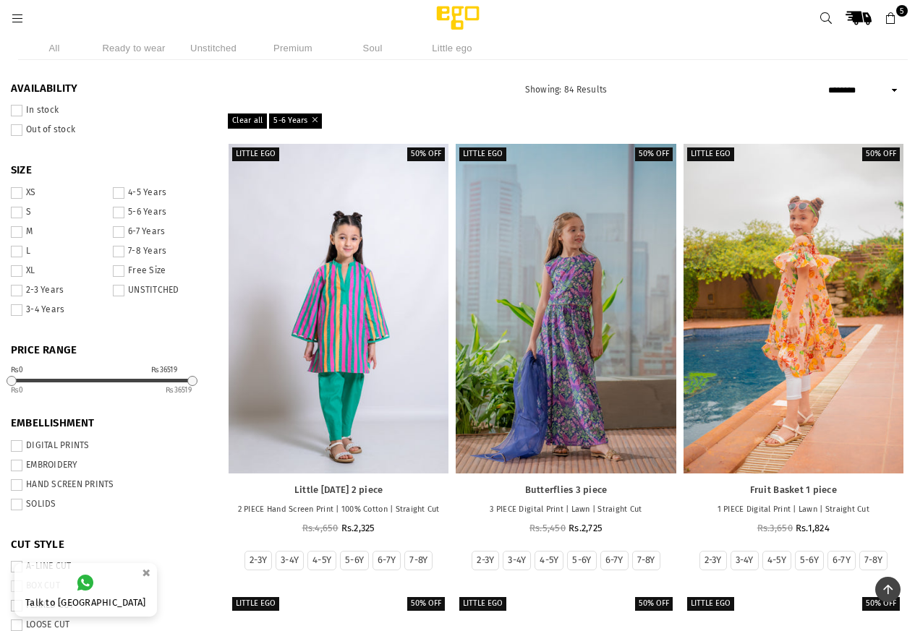
select select "******"
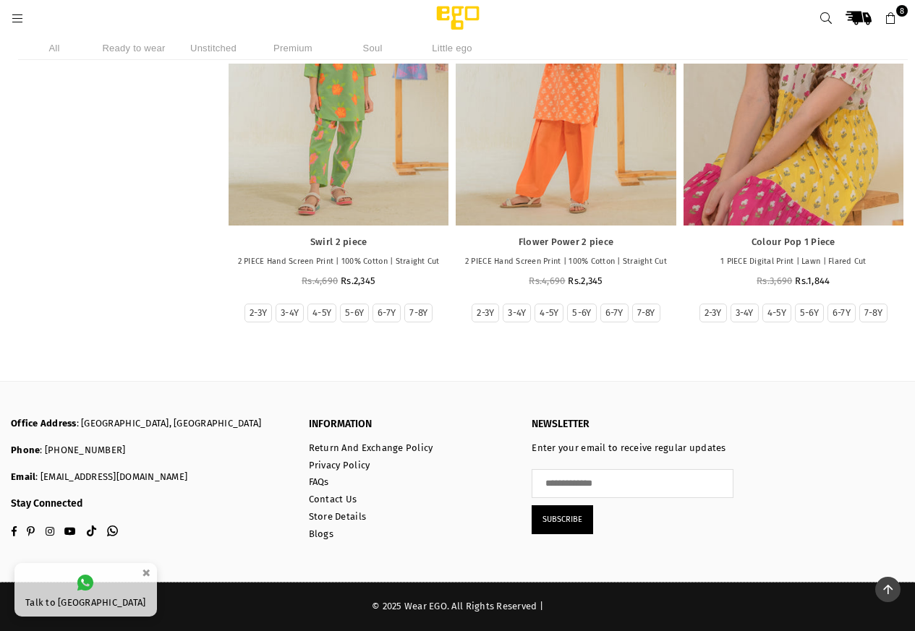
scroll to position [13070, 0]
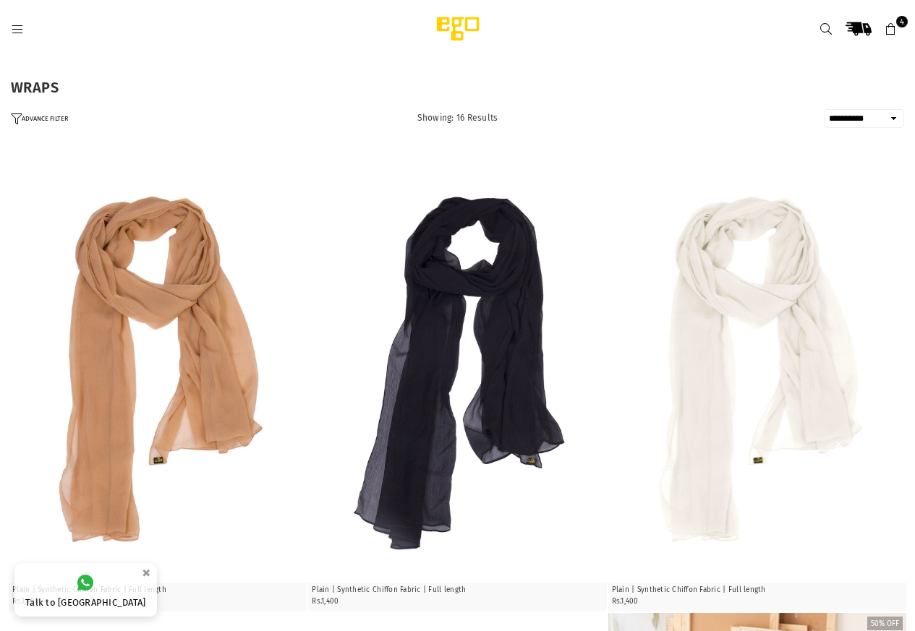
select select "**********"
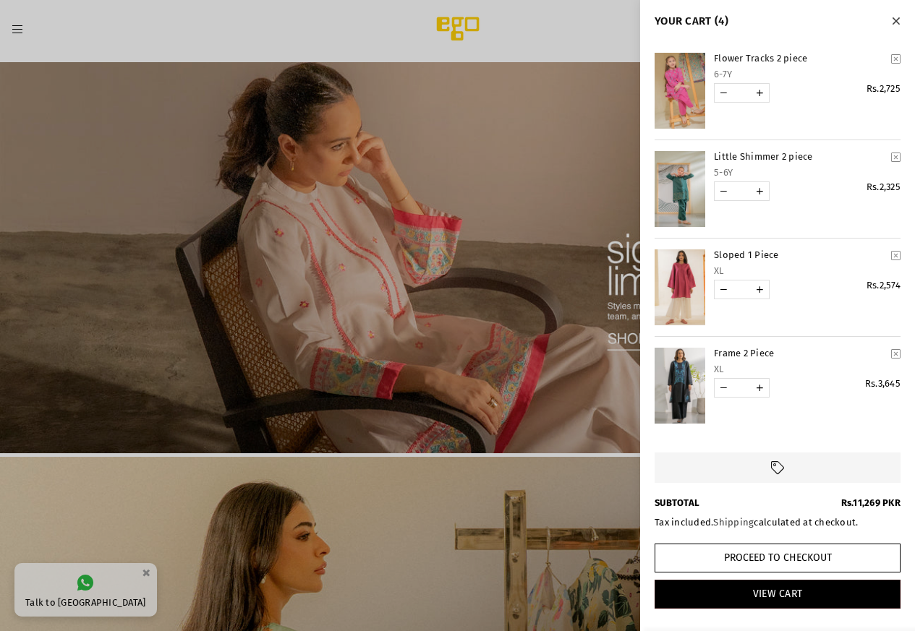
scroll to position [16, 0]
click at [681, 269] on link "YOUR CART" at bounding box center [679, 287] width 51 height 76
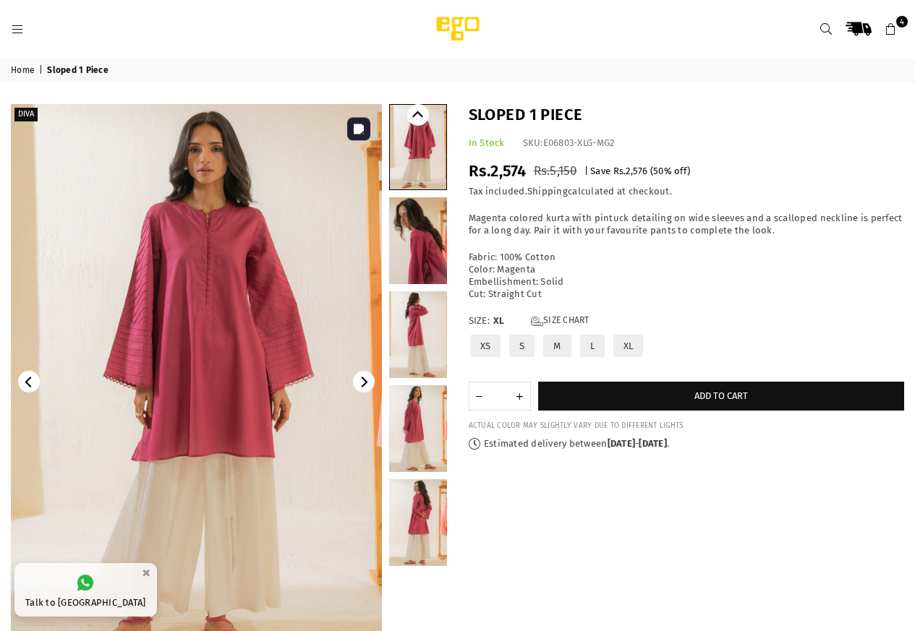
click at [201, 262] on img at bounding box center [196, 382] width 371 height 556
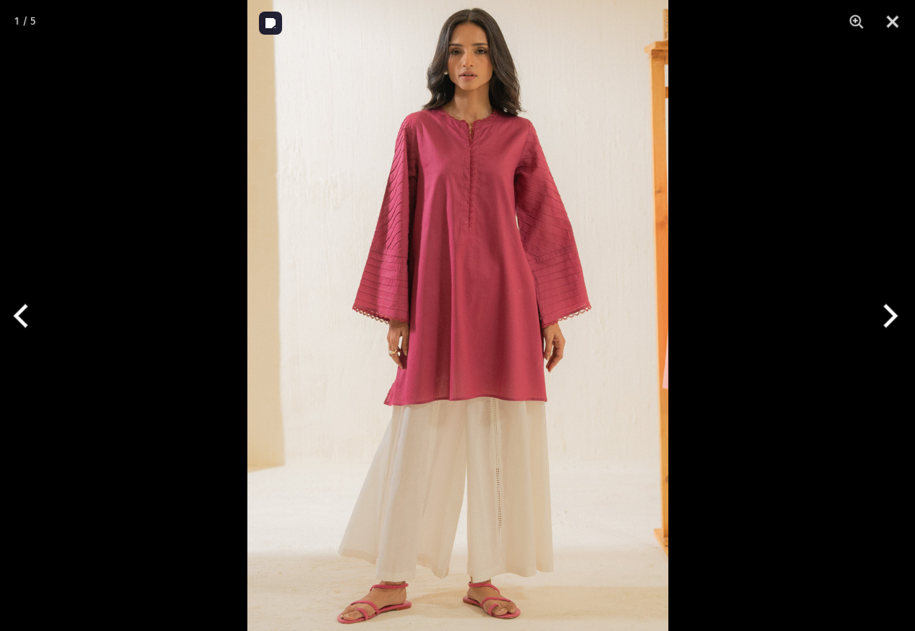
click at [409, 272] on img at bounding box center [457, 315] width 421 height 631
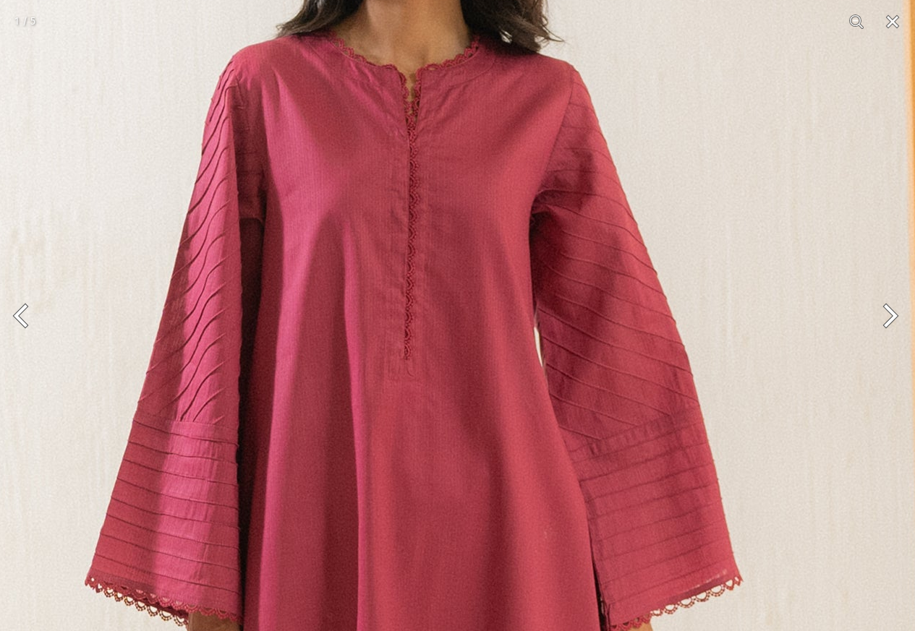
click at [466, 550] on img at bounding box center [375, 603] width 1157 height 1736
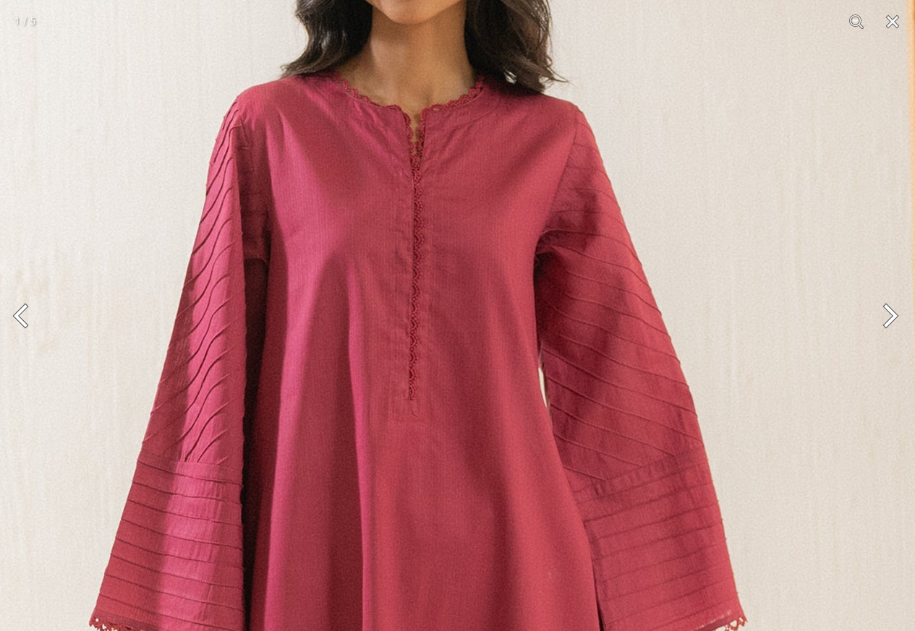
click at [476, 327] on img at bounding box center [379, 643] width 1157 height 1736
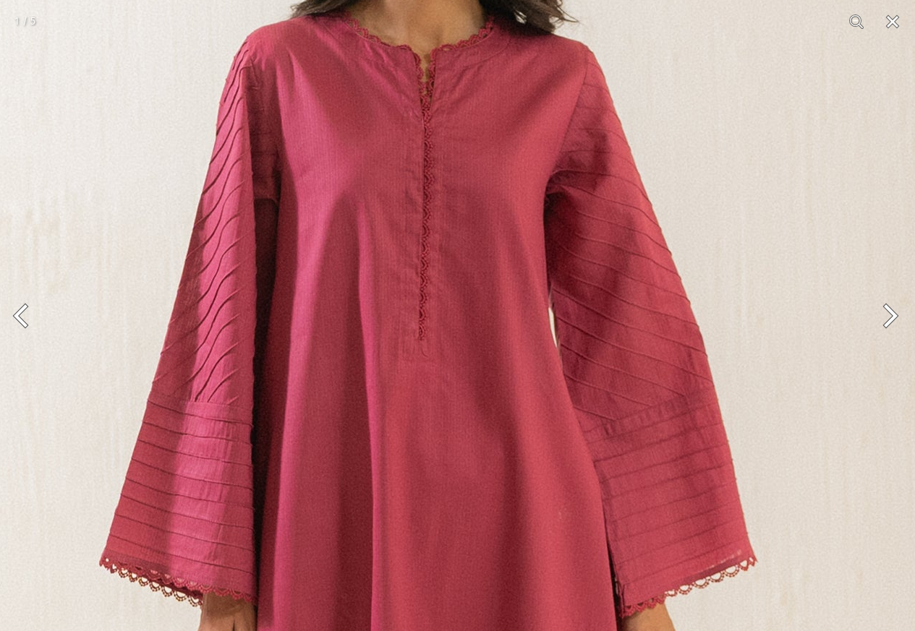
click at [482, 252] on img at bounding box center [389, 583] width 1157 height 1736
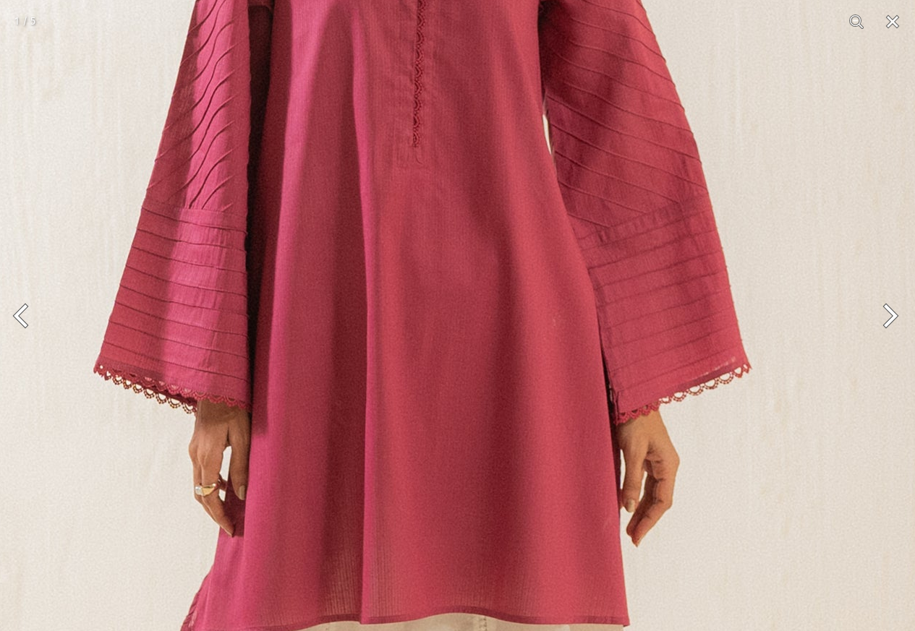
click at [469, 205] on img at bounding box center [383, 390] width 1157 height 1736
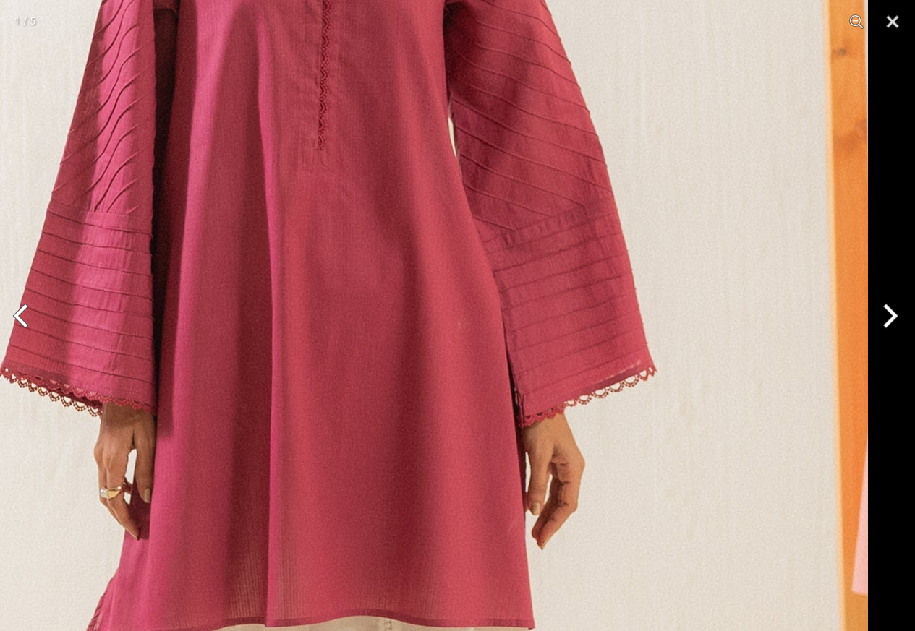
click at [395, 303] on img at bounding box center [289, 393] width 1157 height 1736
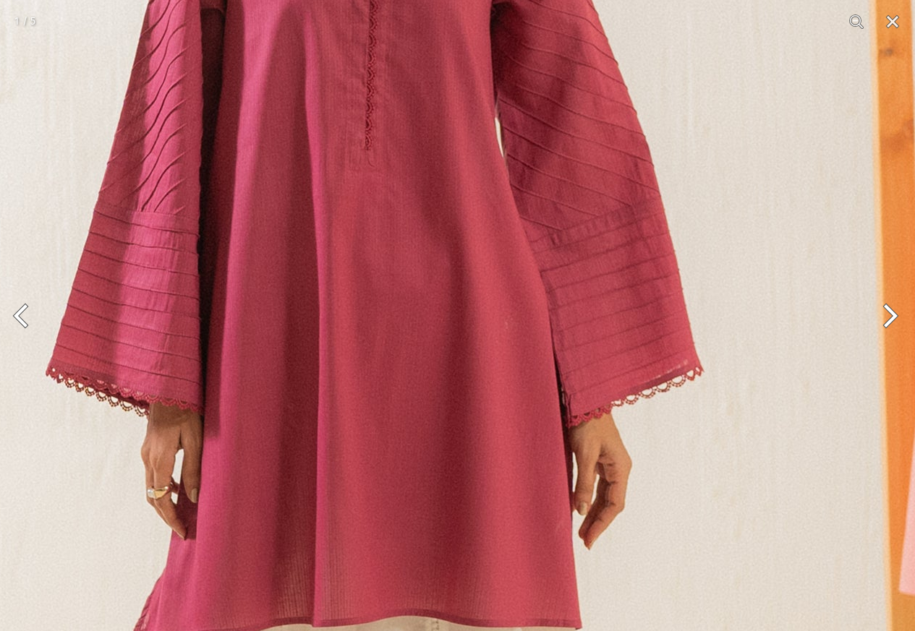
click at [895, 325] on button "Next" at bounding box center [888, 316] width 54 height 72
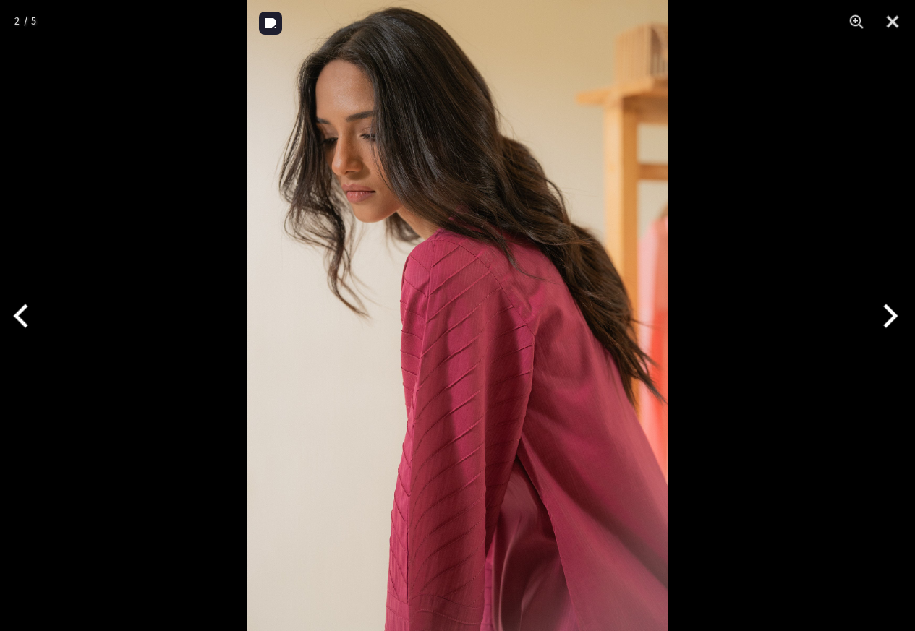
click at [524, 362] on img at bounding box center [457, 315] width 421 height 631
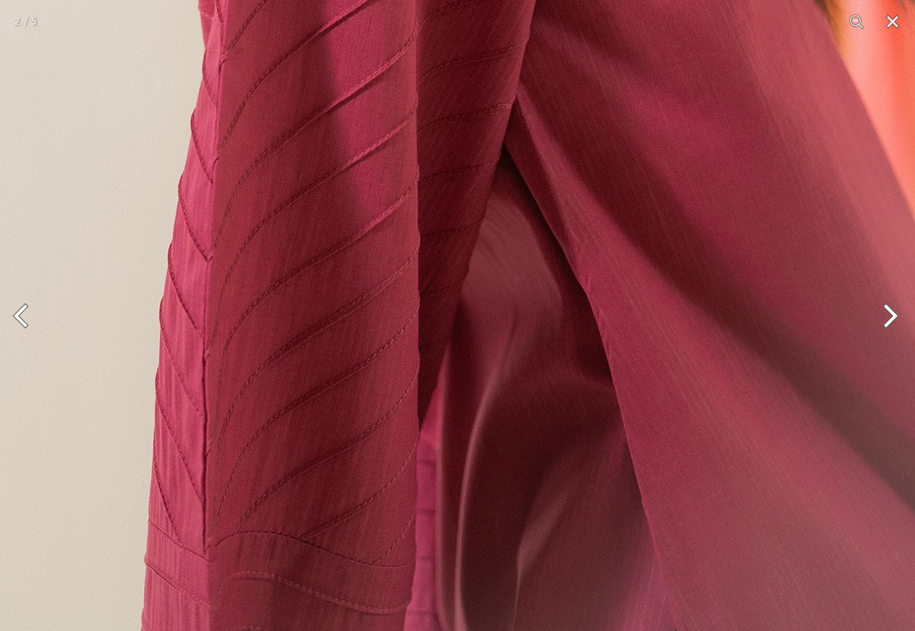
click at [892, 318] on button "Next" at bounding box center [888, 316] width 54 height 72
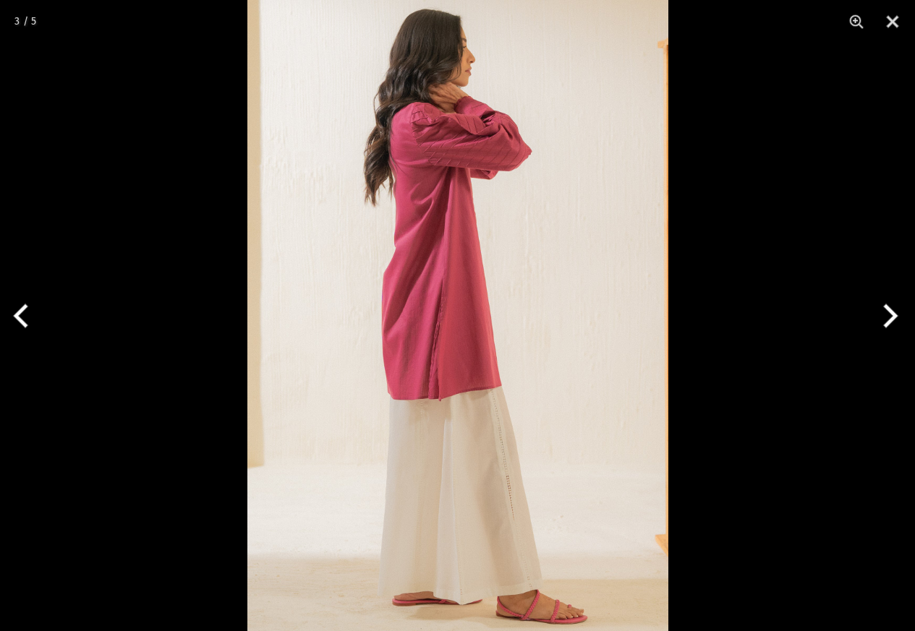
click at [892, 318] on button "Next" at bounding box center [888, 316] width 54 height 72
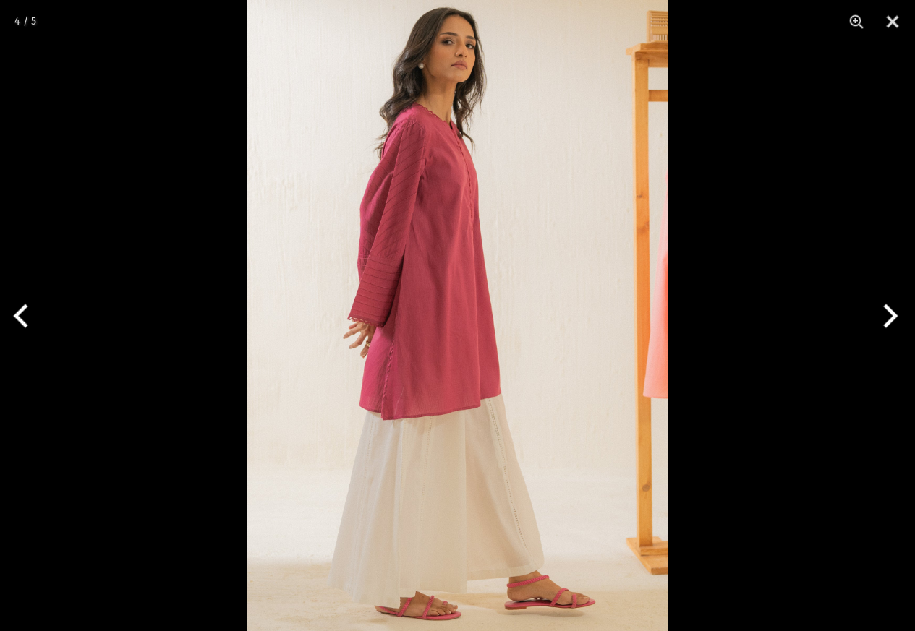
click at [892, 318] on button "Next" at bounding box center [888, 316] width 54 height 72
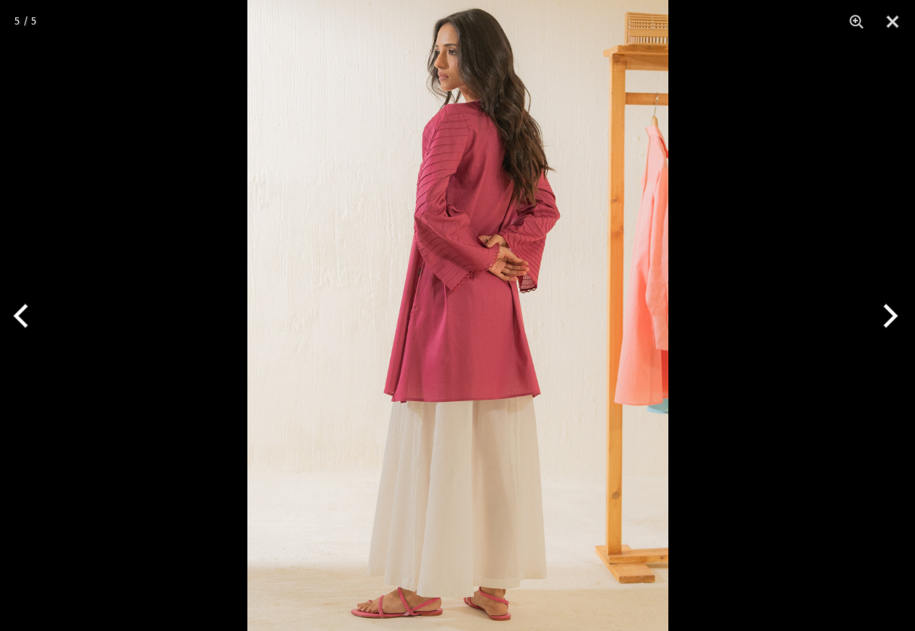
click at [29, 308] on button "Previous" at bounding box center [27, 316] width 54 height 72
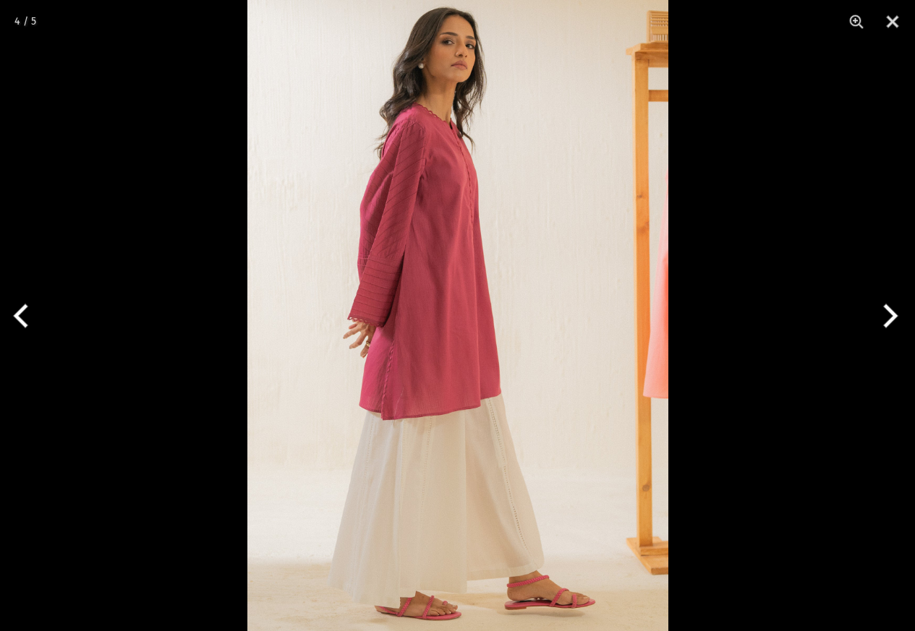
click at [887, 310] on button "Next" at bounding box center [888, 316] width 54 height 72
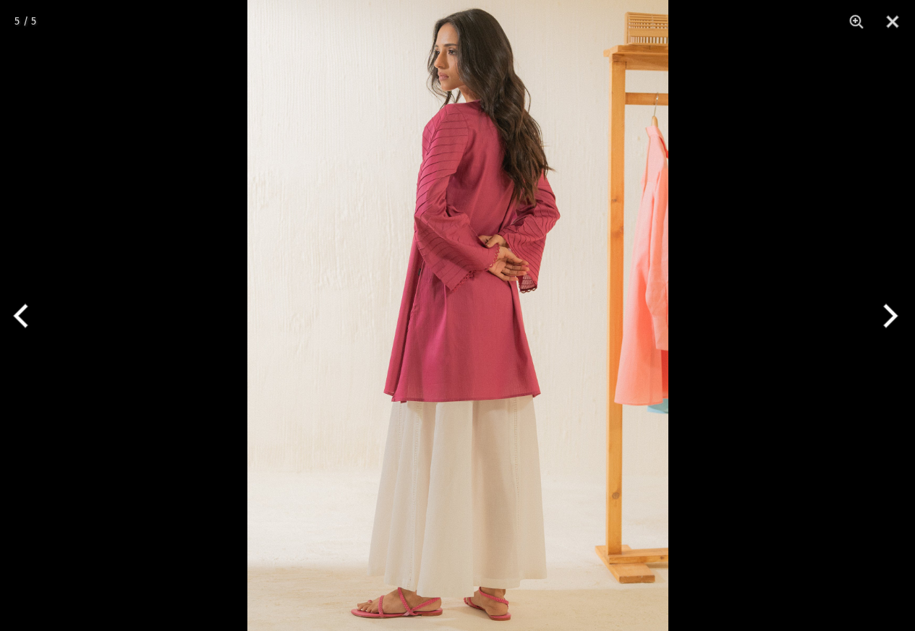
click at [887, 310] on button "Next" at bounding box center [888, 316] width 54 height 72
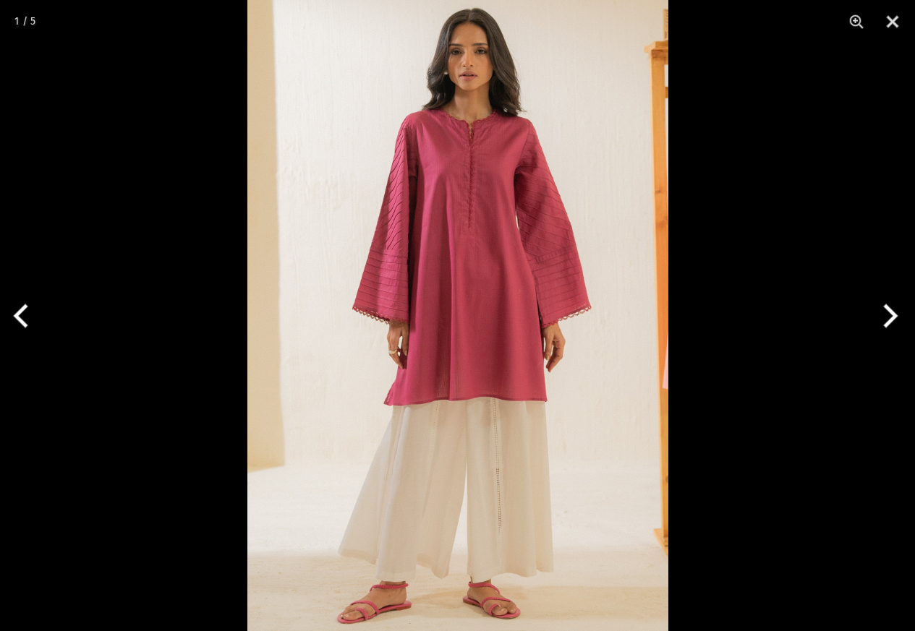
click at [887, 310] on button "Next" at bounding box center [888, 316] width 54 height 72
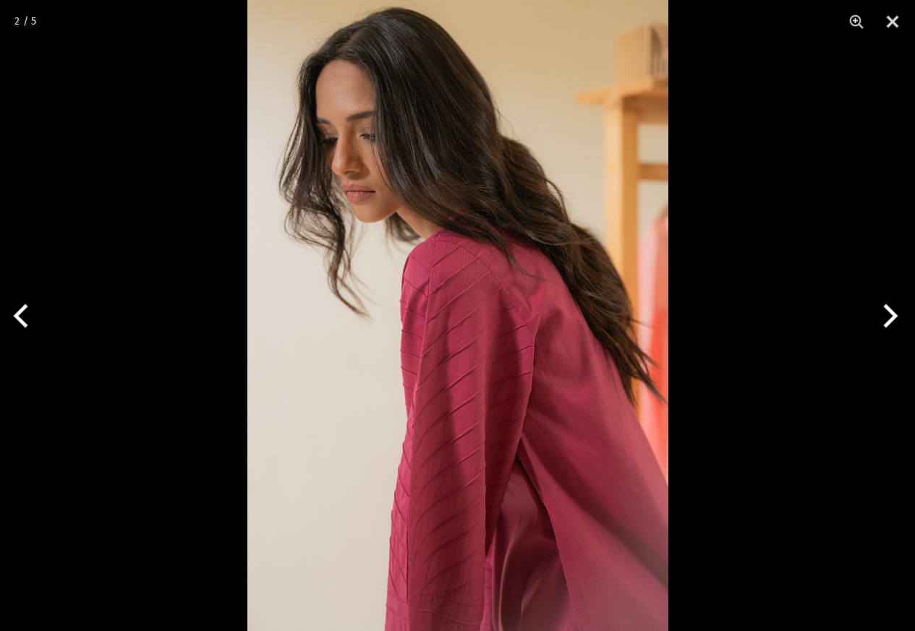
click at [887, 310] on button "Next" at bounding box center [888, 316] width 54 height 72
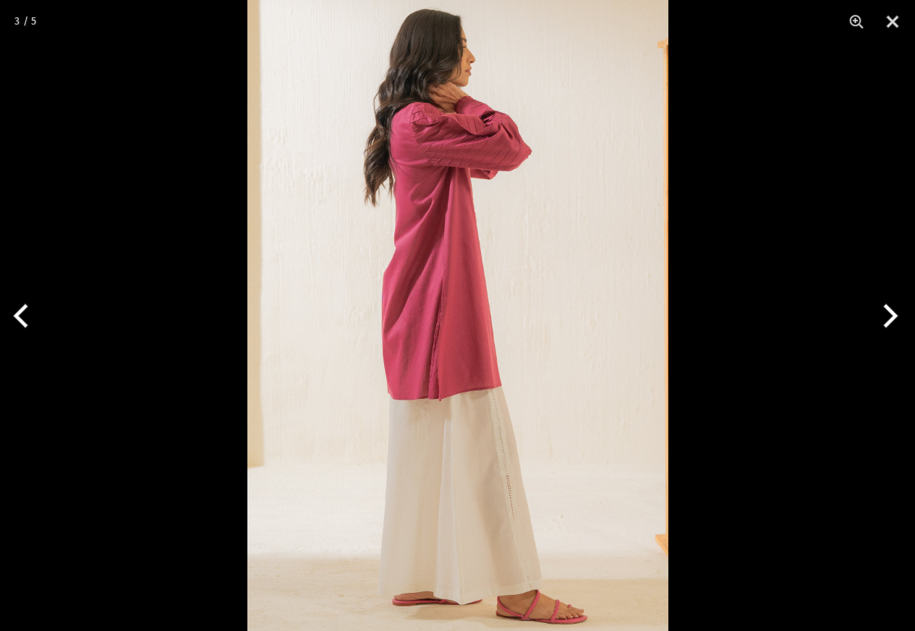
click at [887, 310] on button "Next" at bounding box center [888, 316] width 54 height 72
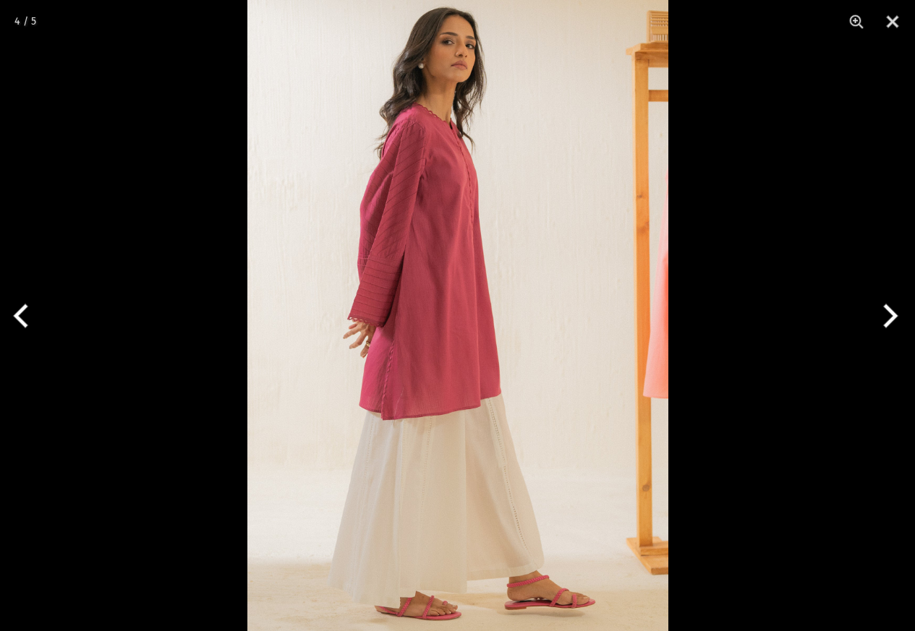
click at [887, 310] on button "Next" at bounding box center [888, 316] width 54 height 72
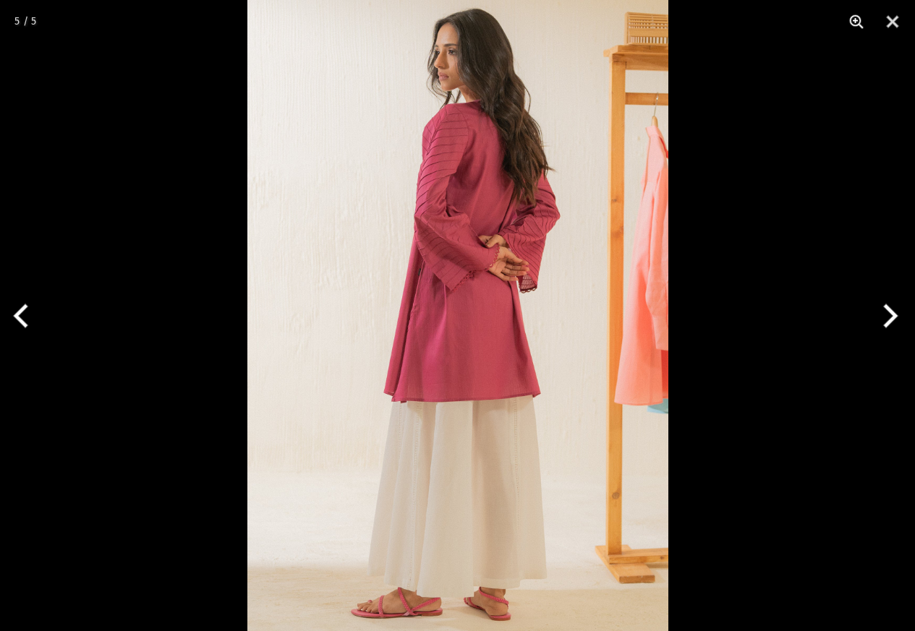
click at [854, 20] on button "Zoom" at bounding box center [856, 21] width 36 height 43
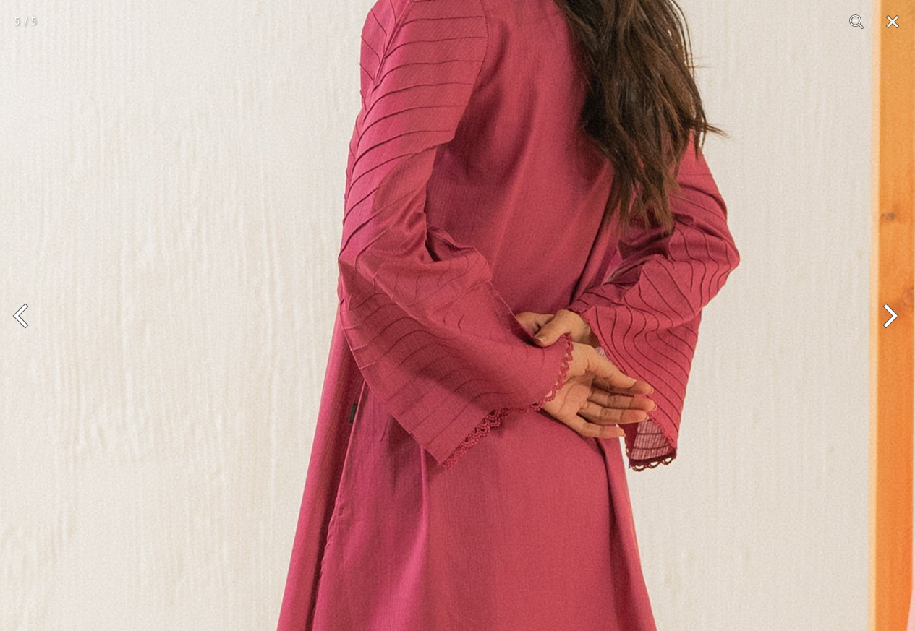
click at [892, 314] on button "Next" at bounding box center [888, 316] width 54 height 72
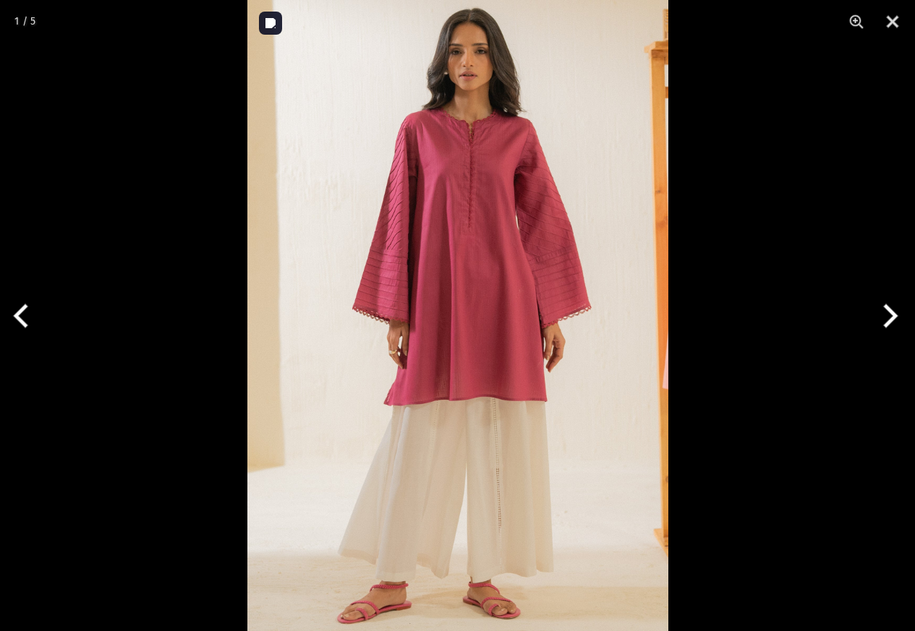
click at [526, 265] on img at bounding box center [457, 315] width 421 height 631
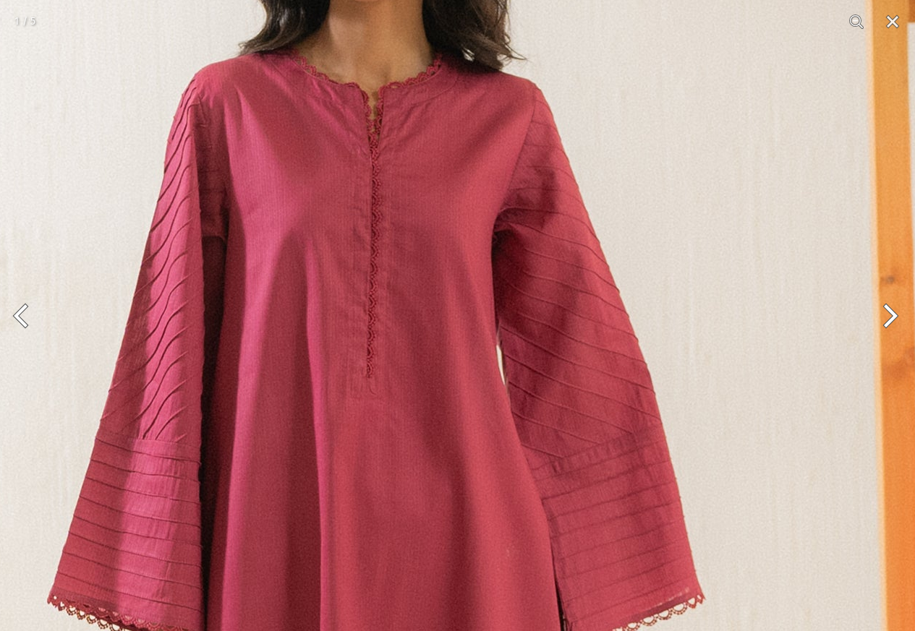
click at [895, 323] on button "Next" at bounding box center [888, 316] width 54 height 72
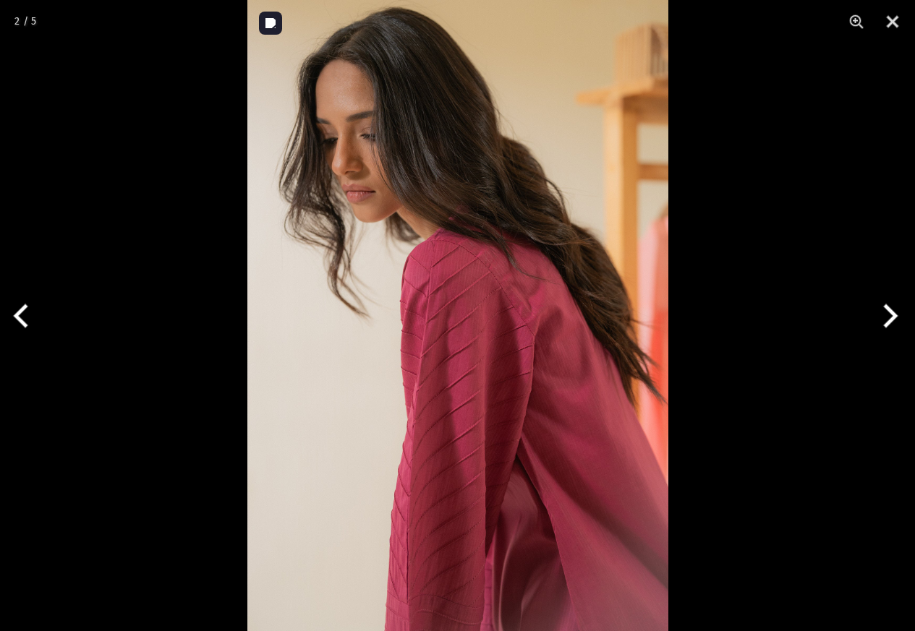
click at [516, 351] on img at bounding box center [457, 315] width 421 height 631
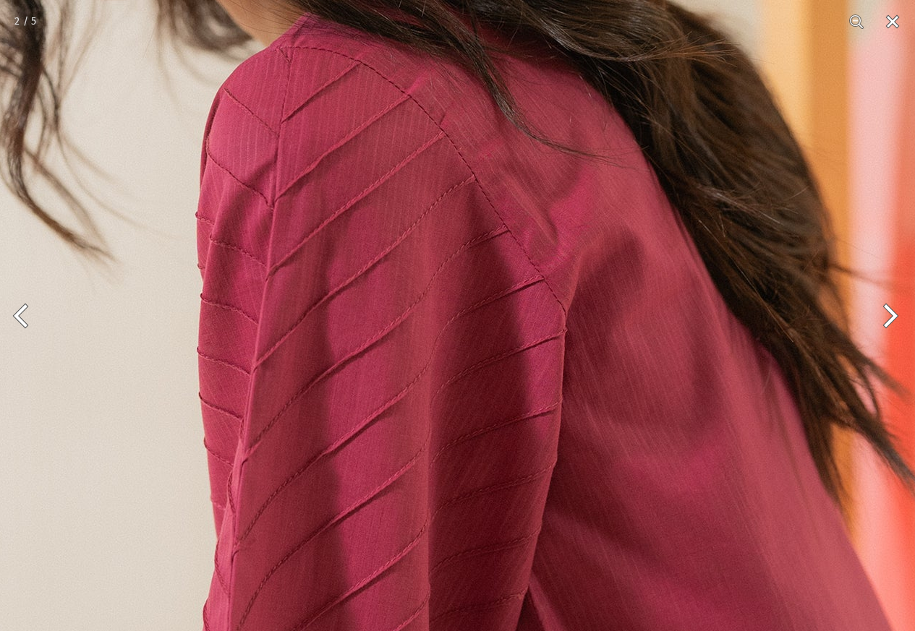
click at [892, 22] on button "Close" at bounding box center [892, 21] width 36 height 43
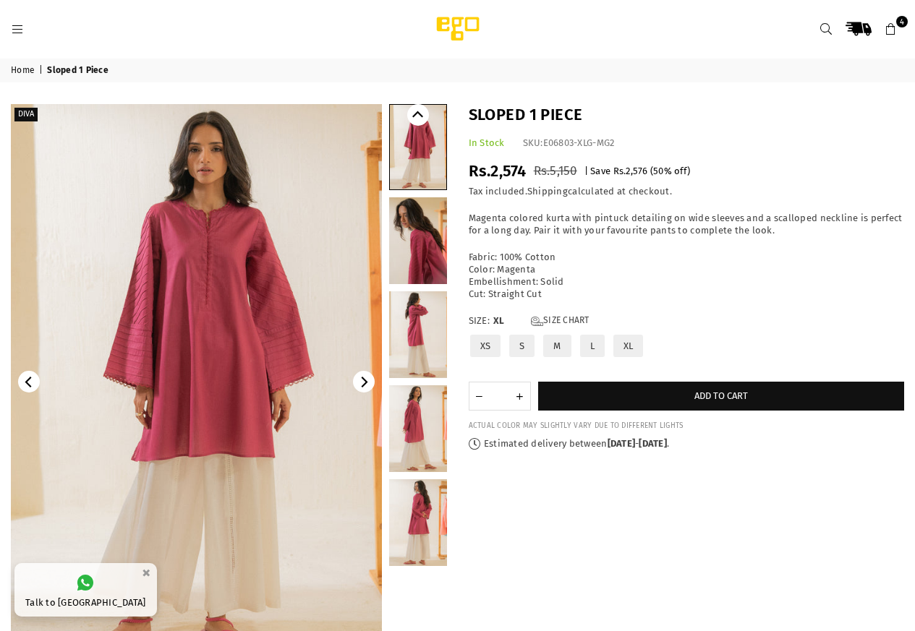
click at [895, 24] on icon at bounding box center [890, 29] width 13 height 13
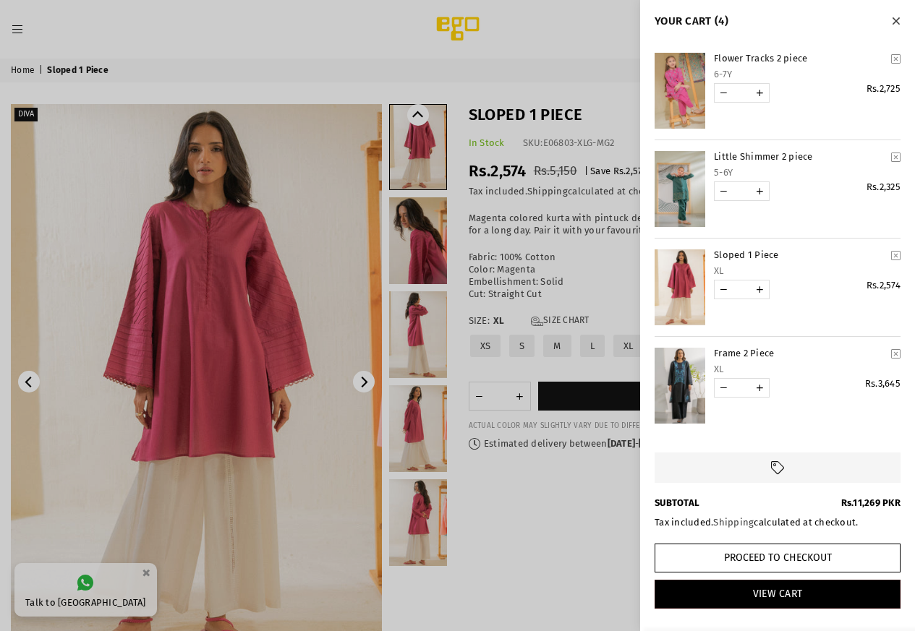
click at [675, 196] on link "YOUR CART" at bounding box center [679, 189] width 51 height 76
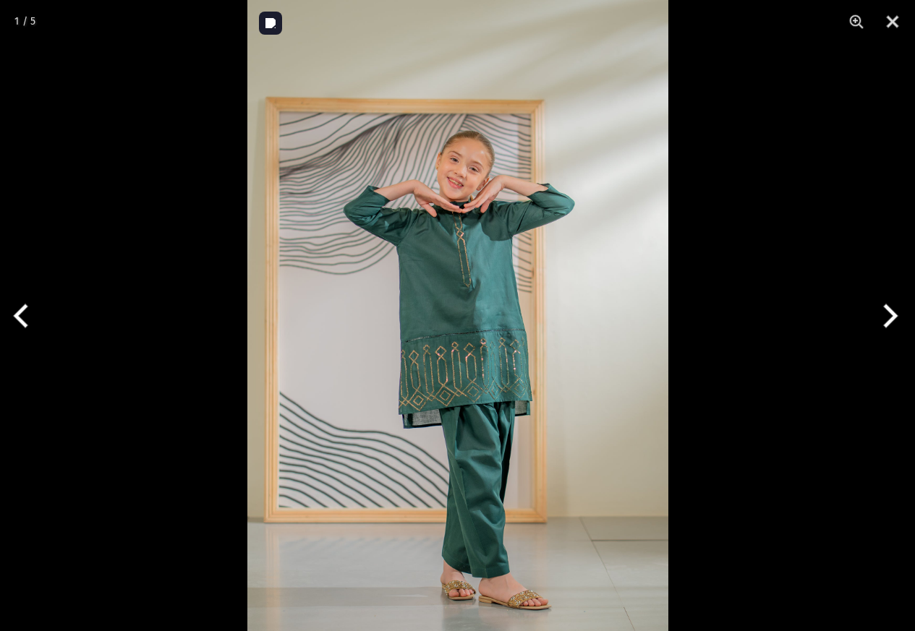
click at [510, 414] on img at bounding box center [457, 315] width 421 height 631
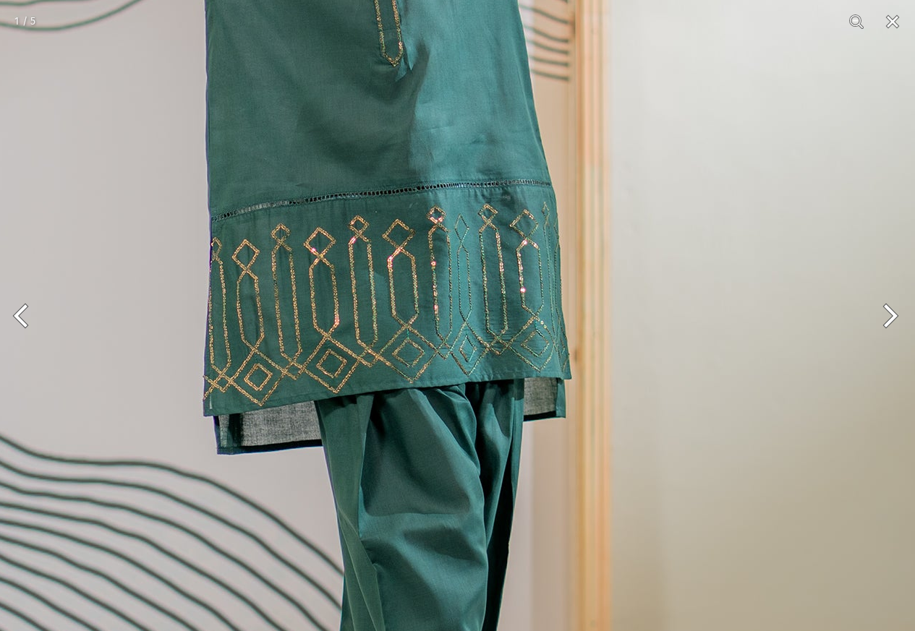
click at [510, 414] on img at bounding box center [366, 144] width 1157 height 1736
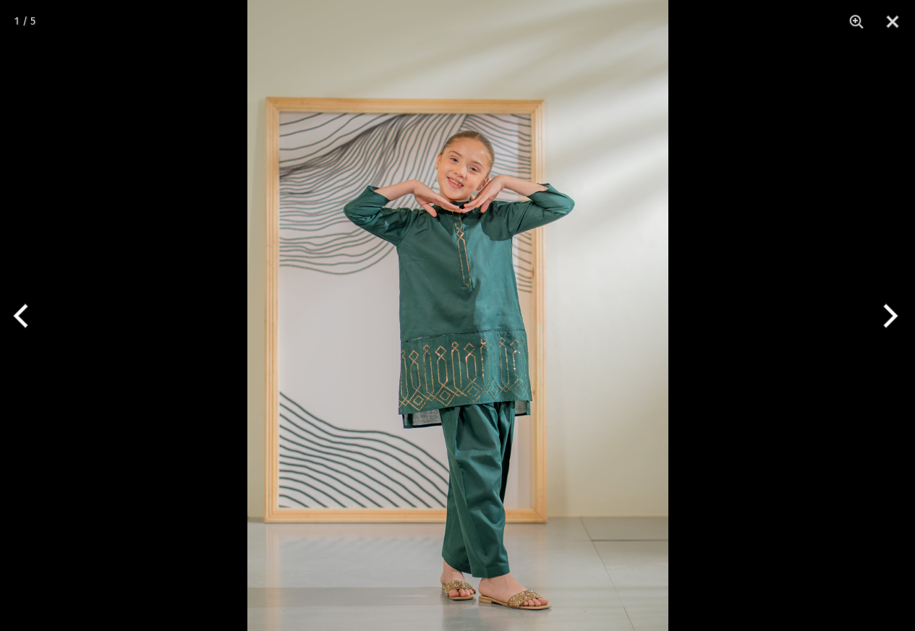
click at [510, 414] on img at bounding box center [457, 315] width 421 height 631
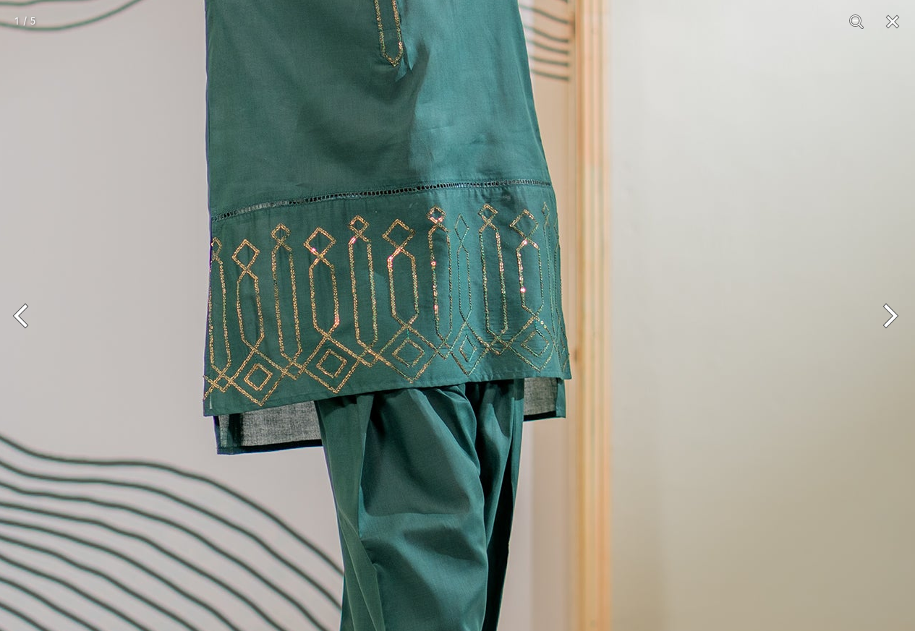
click at [888, 319] on button "Next" at bounding box center [888, 316] width 54 height 72
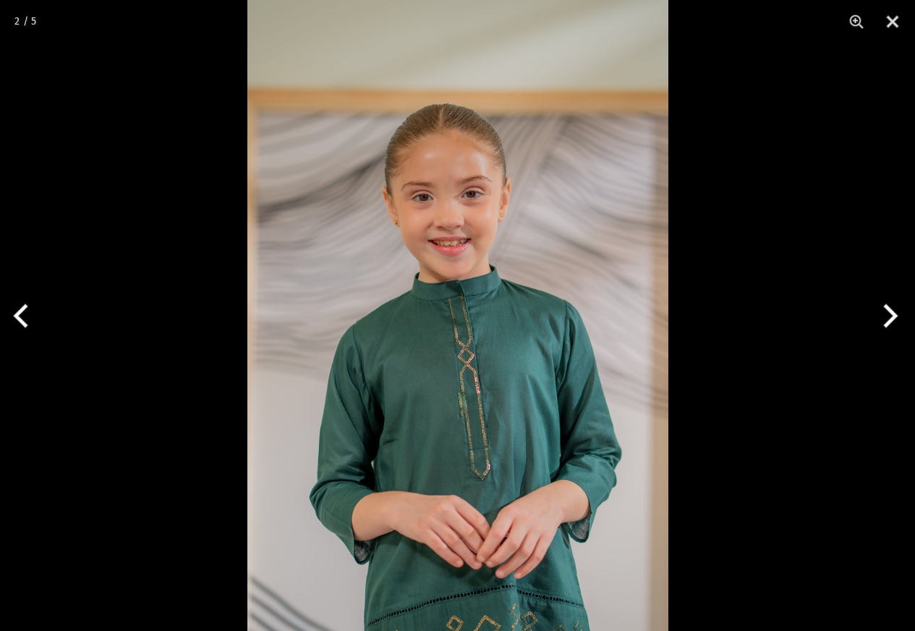
click at [888, 319] on button "Next" at bounding box center [888, 316] width 54 height 72
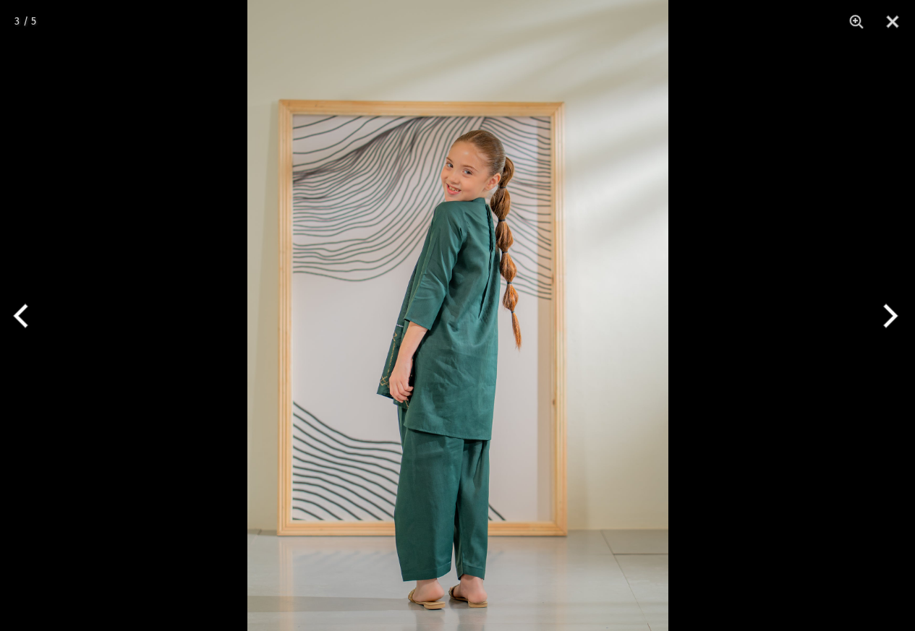
click at [888, 319] on button "Next" at bounding box center [888, 316] width 54 height 72
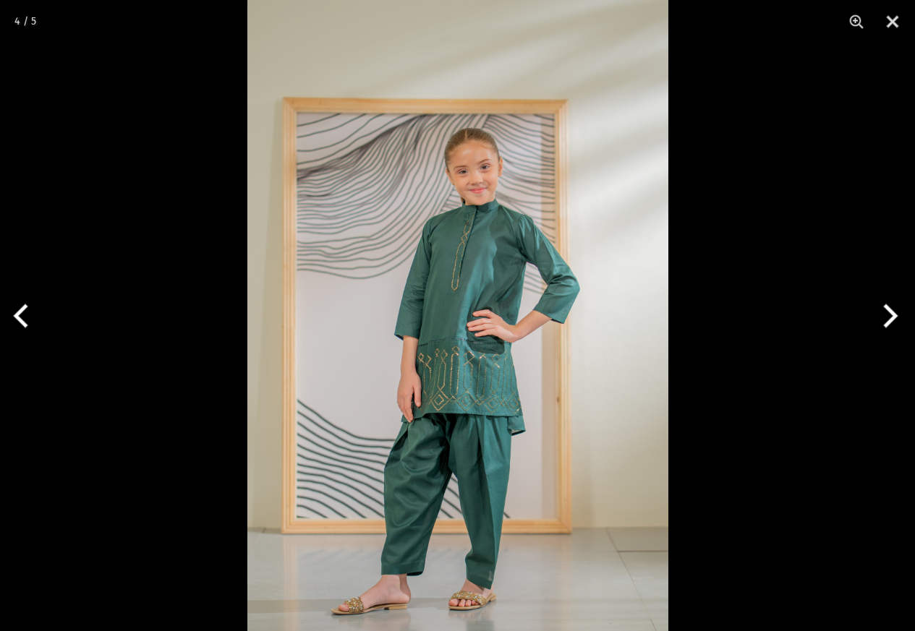
click at [888, 319] on button "Next" at bounding box center [888, 316] width 54 height 72
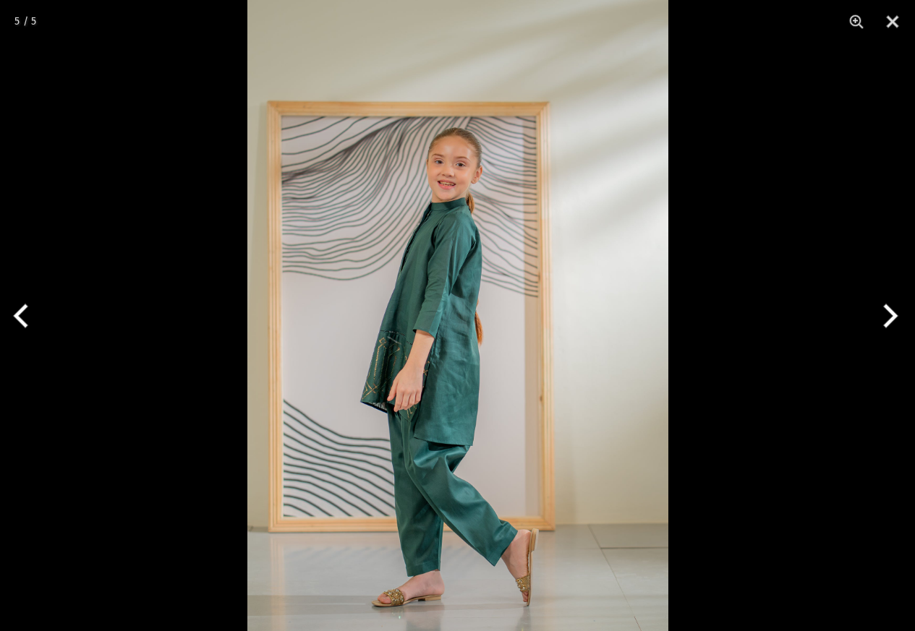
click at [888, 319] on button "Next" at bounding box center [888, 316] width 54 height 72
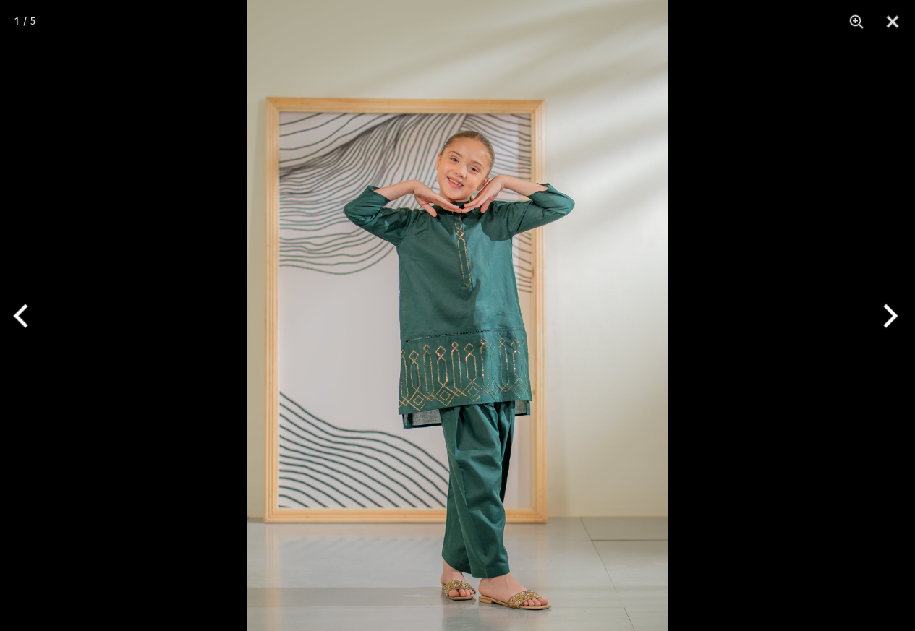
click at [888, 319] on button "Next" at bounding box center [888, 316] width 54 height 72
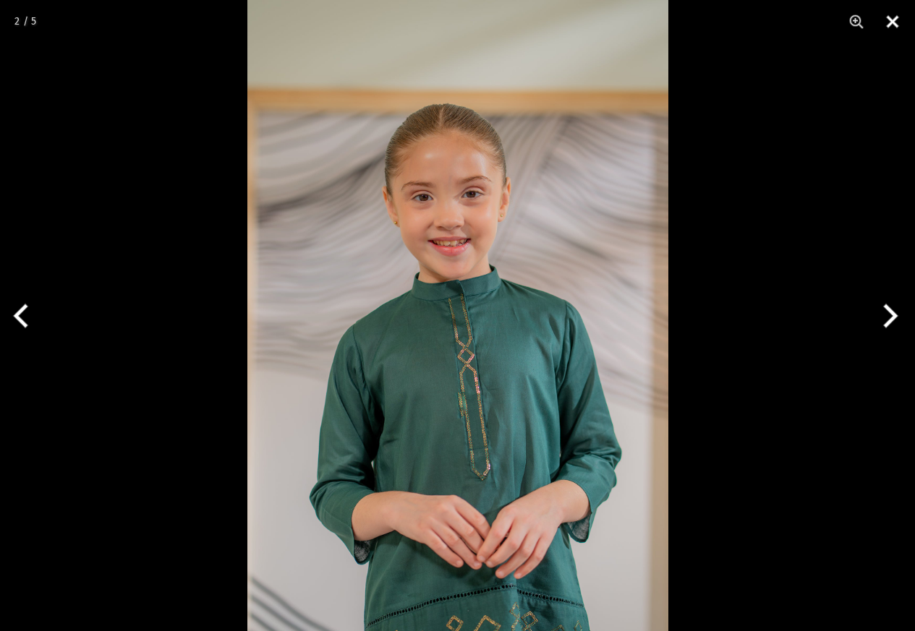
click at [890, 25] on button "Close" at bounding box center [892, 21] width 36 height 43
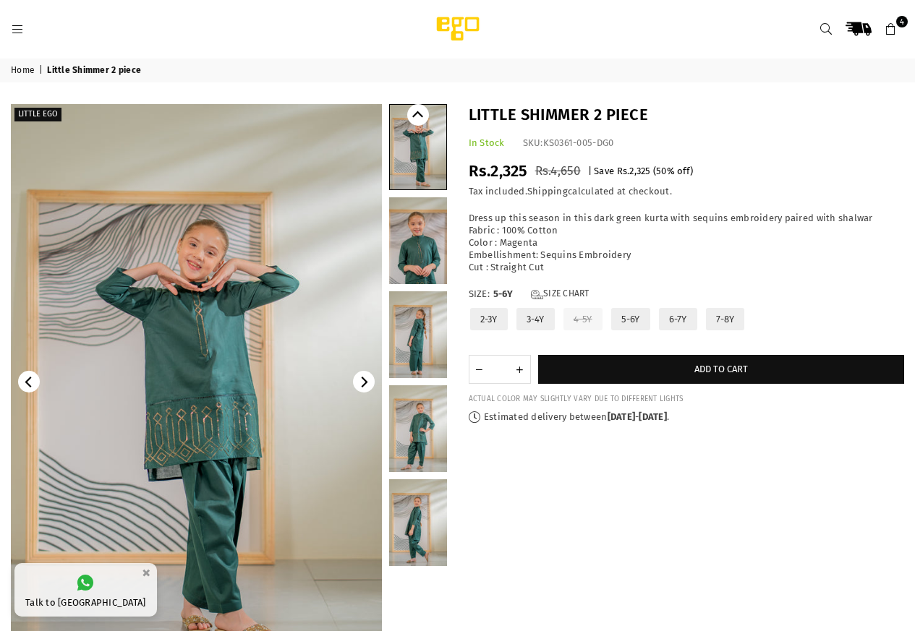
click at [890, 34] on icon at bounding box center [890, 29] width 13 height 13
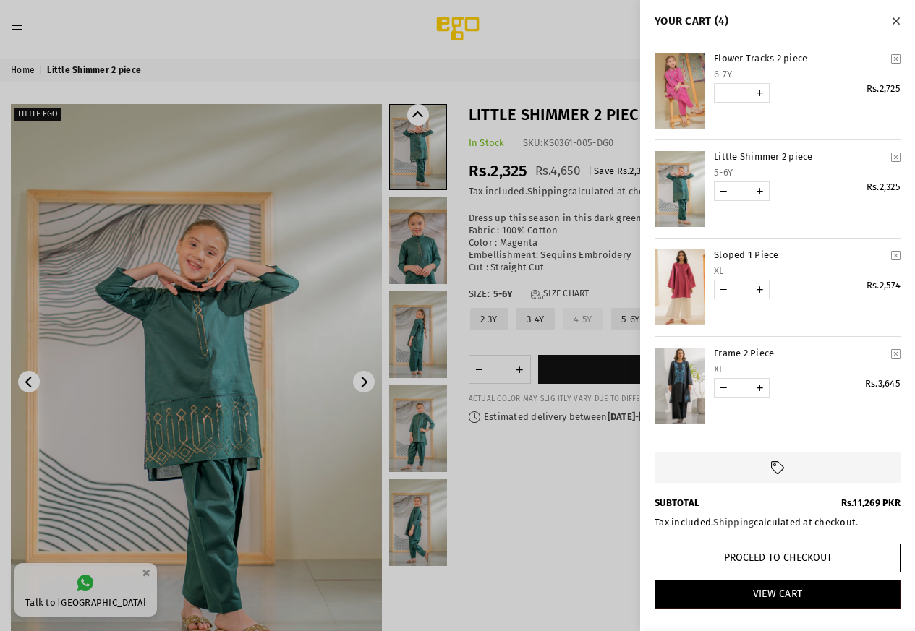
click at [307, 350] on div at bounding box center [457, 315] width 915 height 631
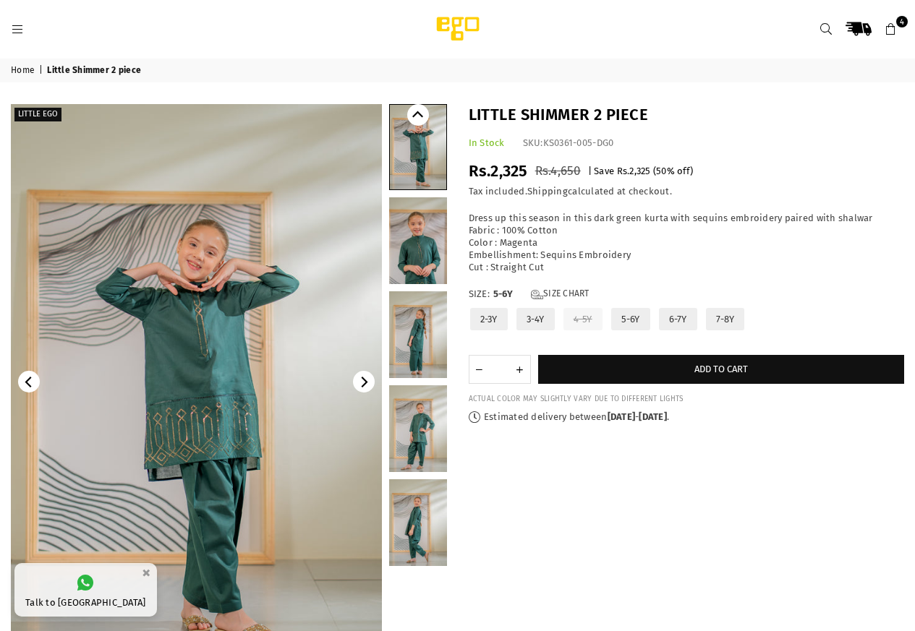
click at [22, 30] on icon at bounding box center [17, 29] width 13 height 13
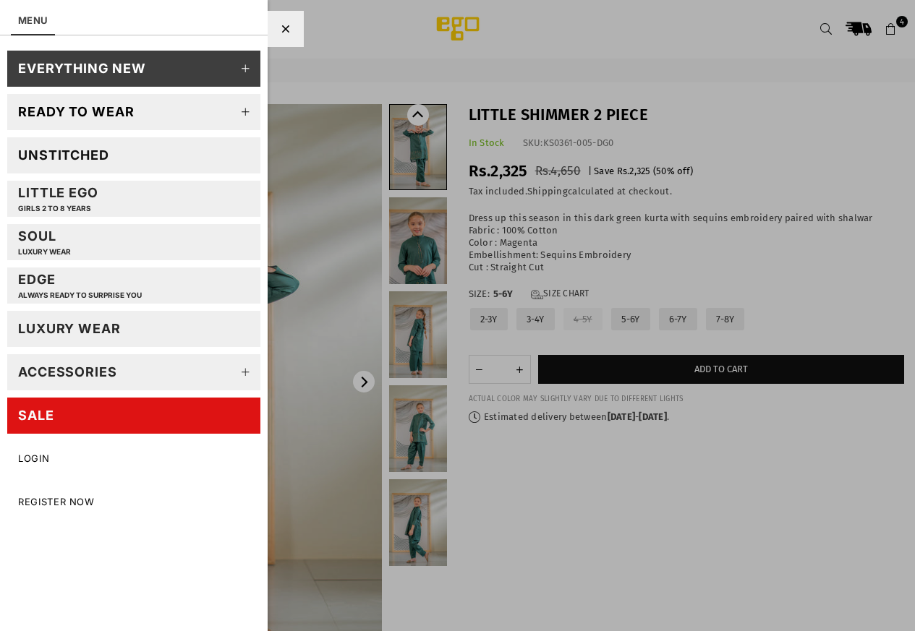
click at [94, 163] on div "Unstitched" at bounding box center [63, 155] width 91 height 17
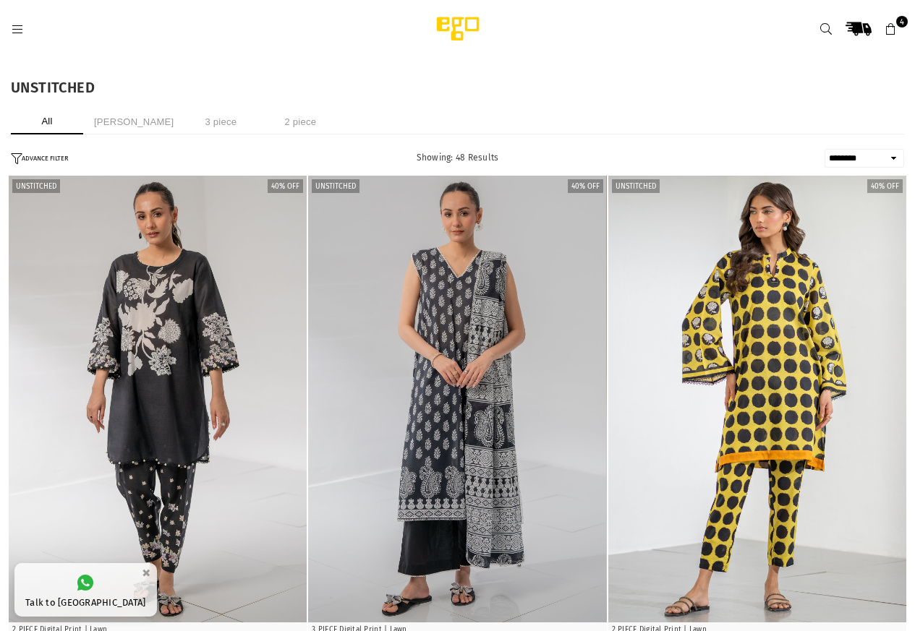
select select "******"
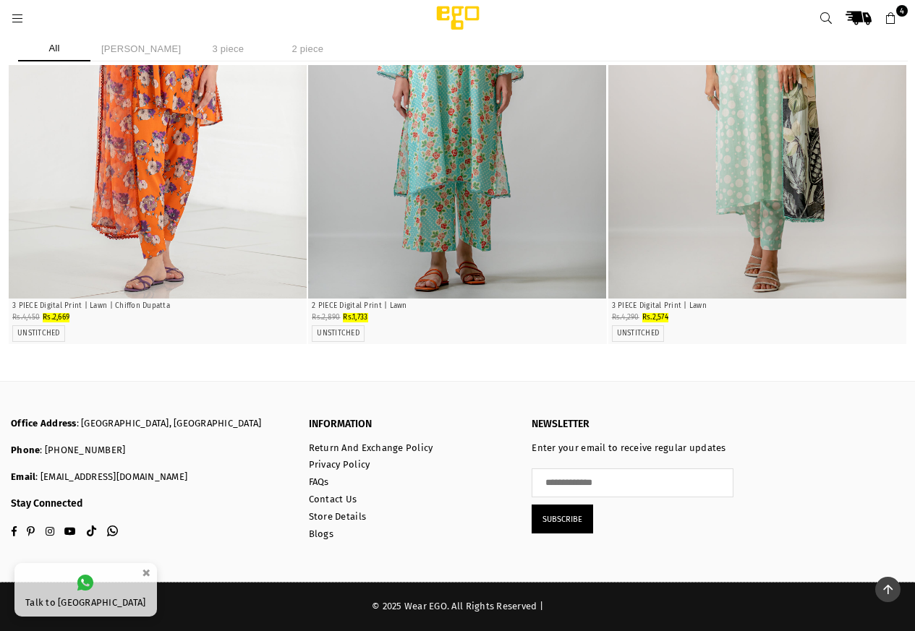
scroll to position [7922, 0]
